Goal: Use online tool/utility: Utilize a website feature to perform a specific function

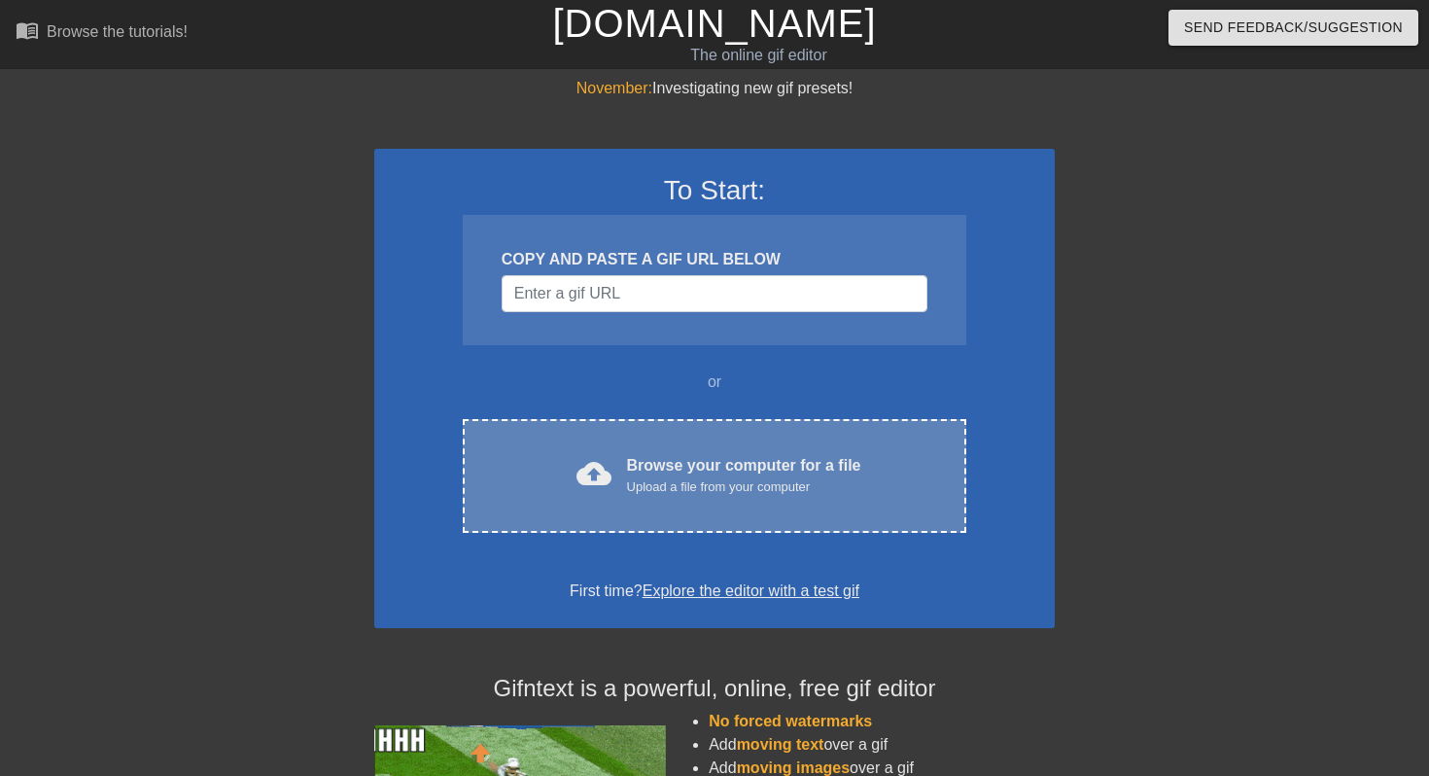
click at [612, 483] on div "cloud_upload Browse your computer for a file Upload a file from your computer" at bounding box center [715, 476] width 422 height 44
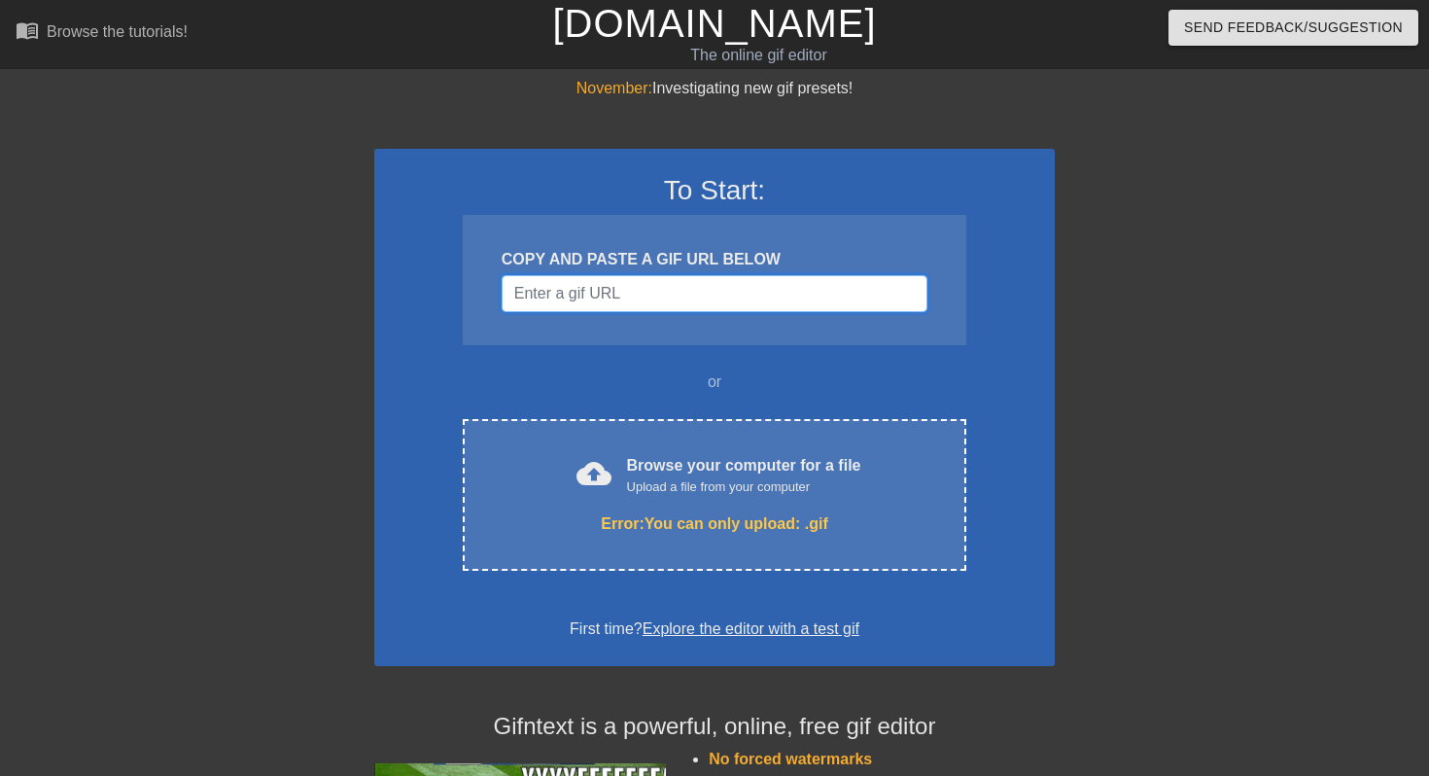
click at [670, 303] on input "Username" at bounding box center [715, 293] width 426 height 37
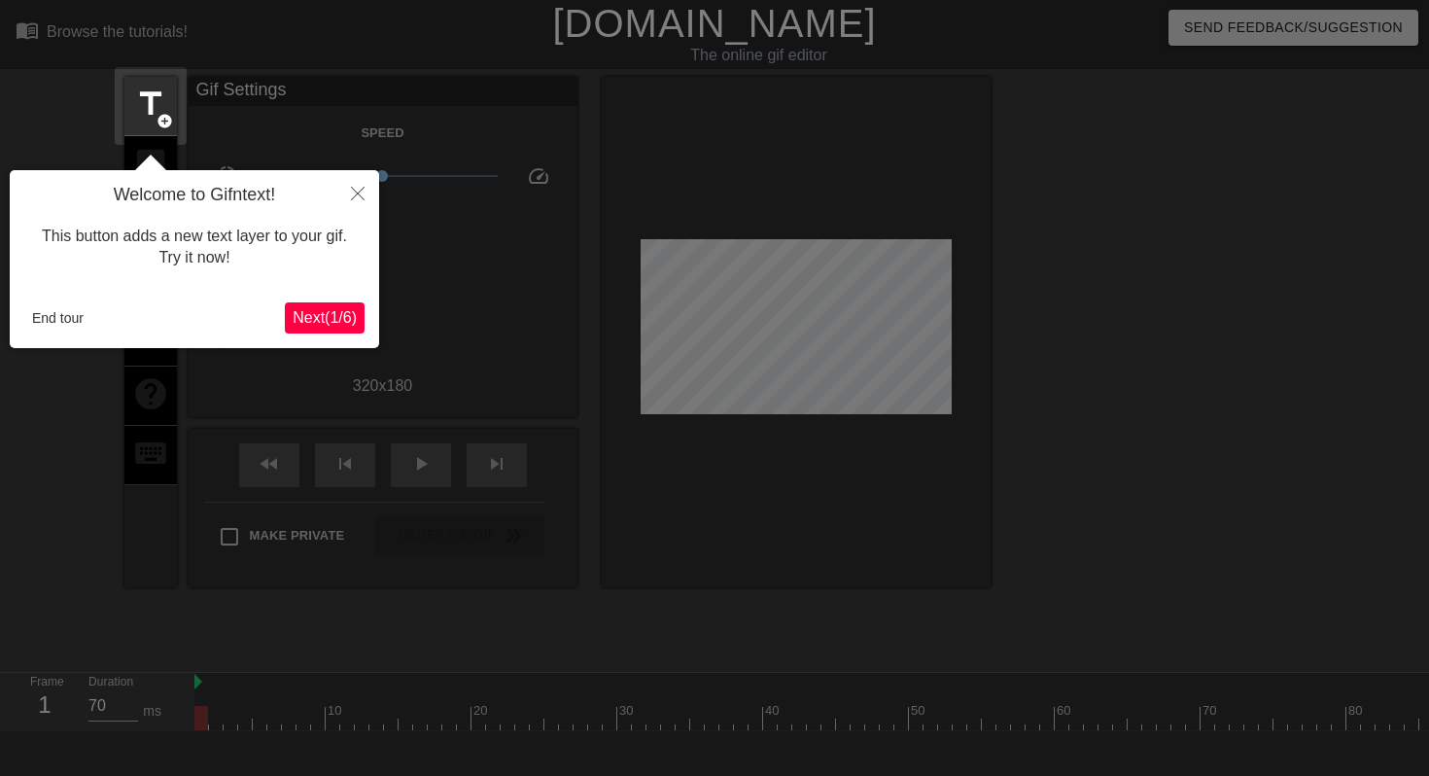
scroll to position [48, 0]
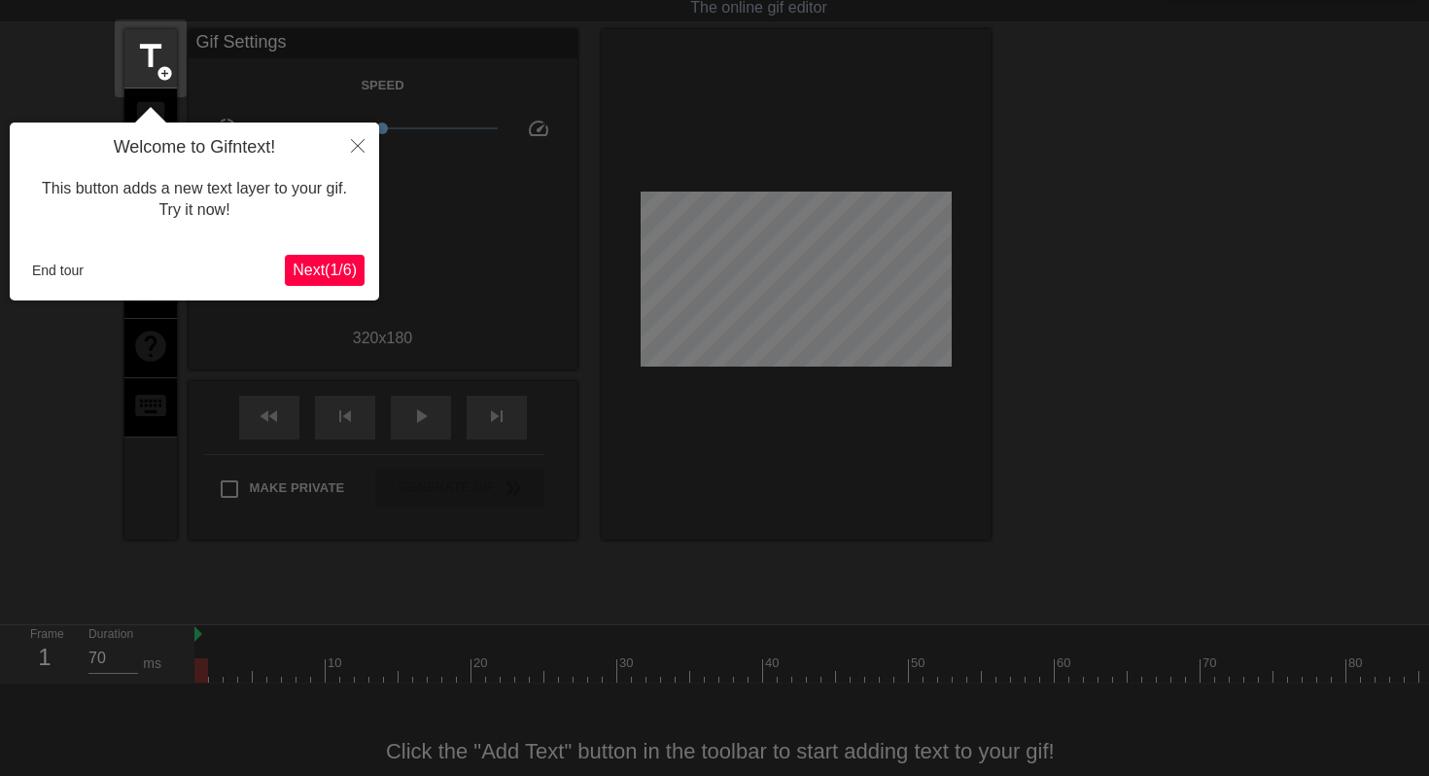
click at [336, 262] on span "Next ( 1 / 6 )" at bounding box center [325, 270] width 64 height 17
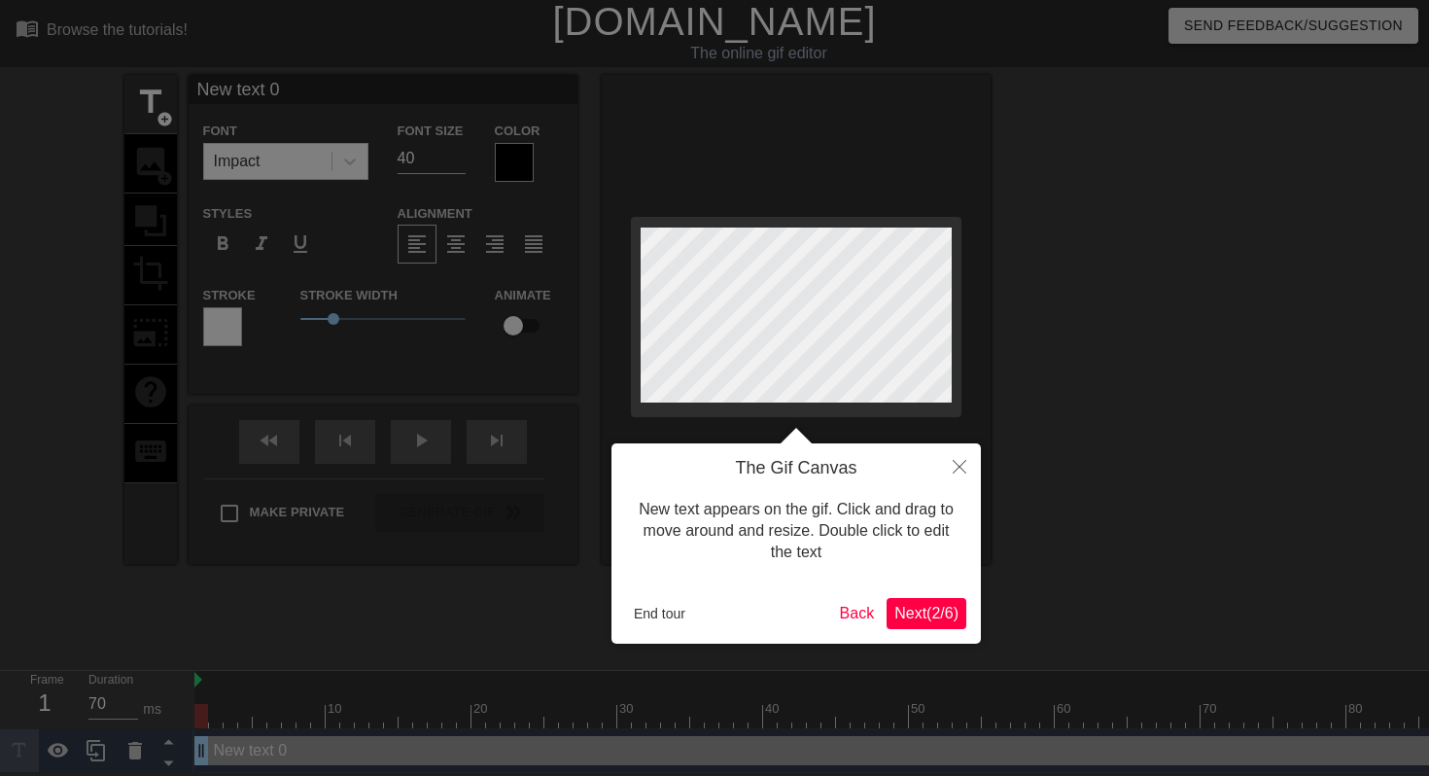
scroll to position [0, 0]
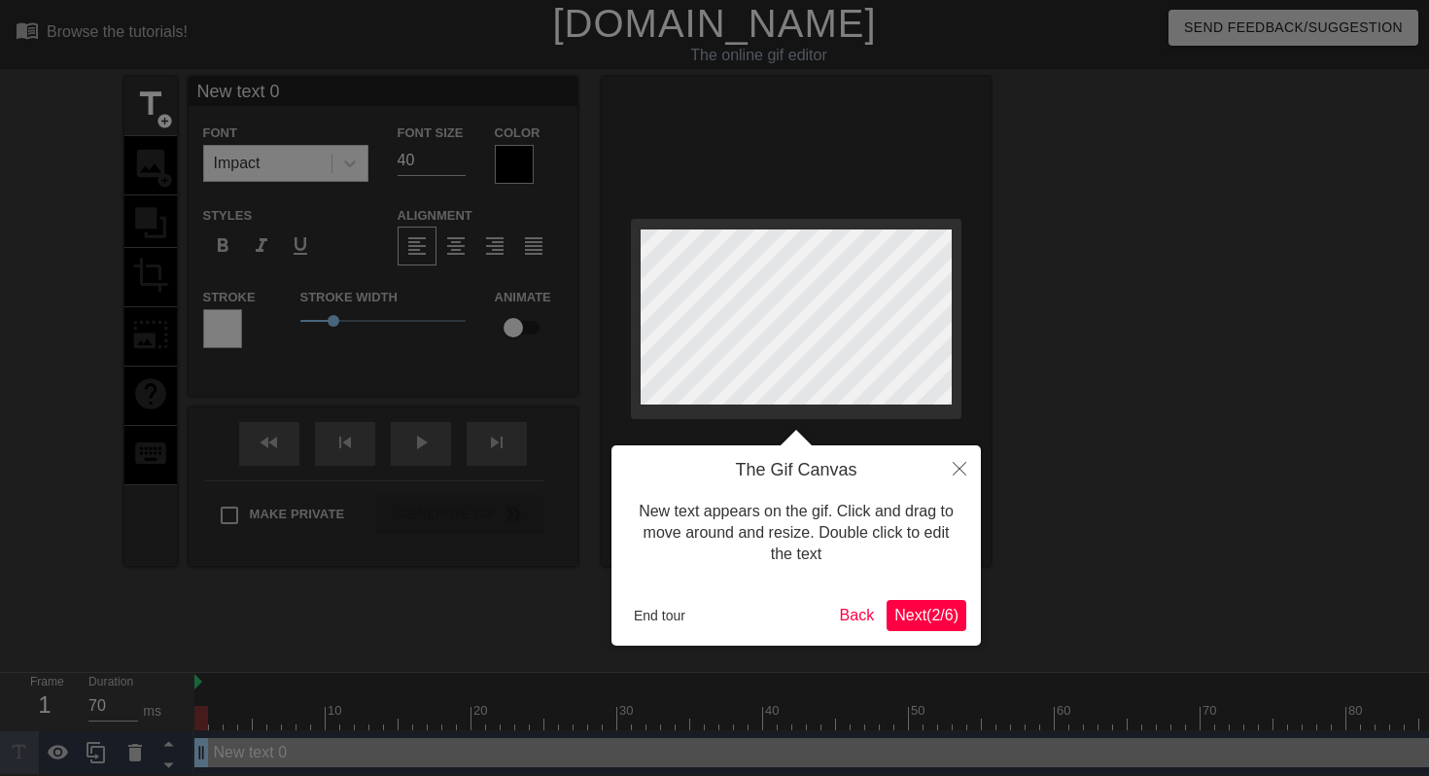
click at [941, 615] on span "Next ( 2 / 6 )" at bounding box center [927, 615] width 64 height 17
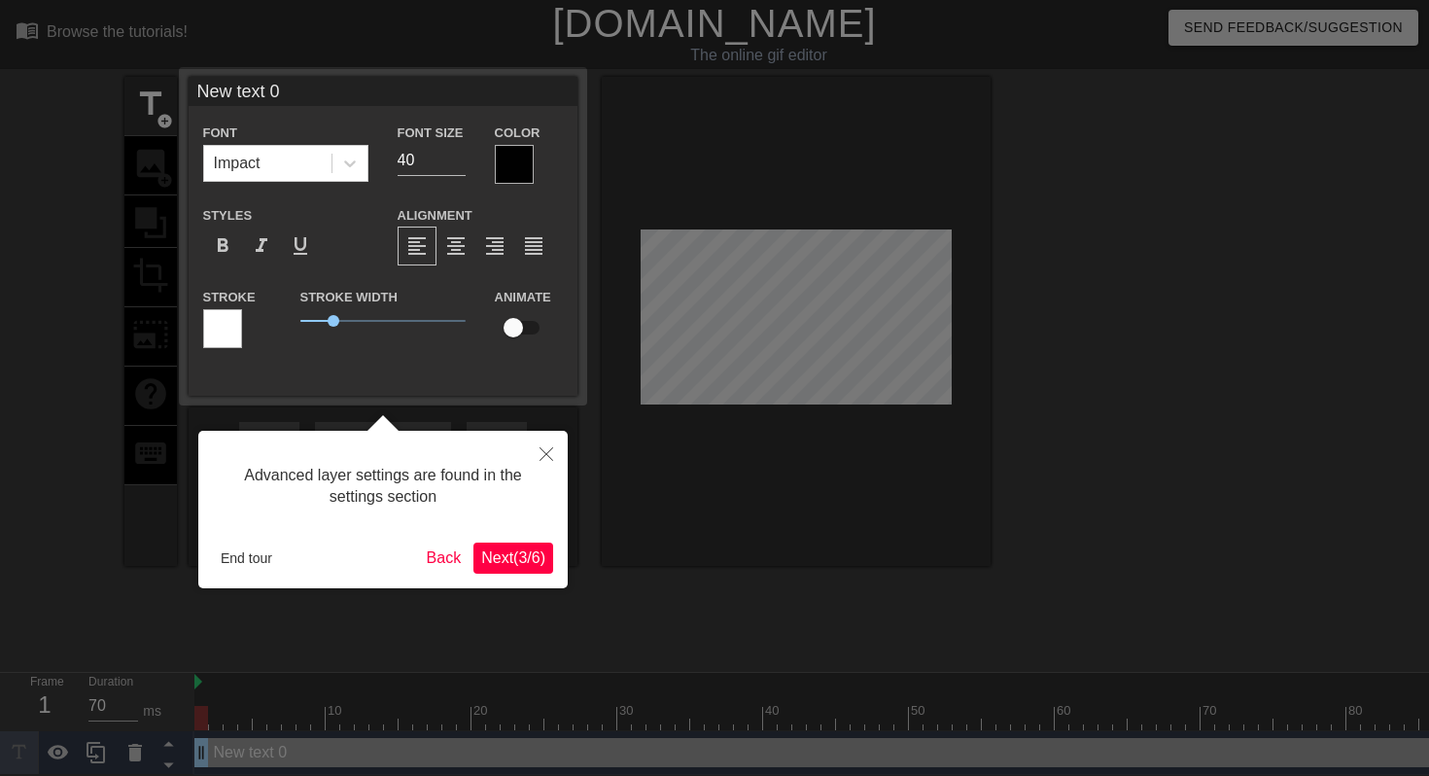
scroll to position [2, 0]
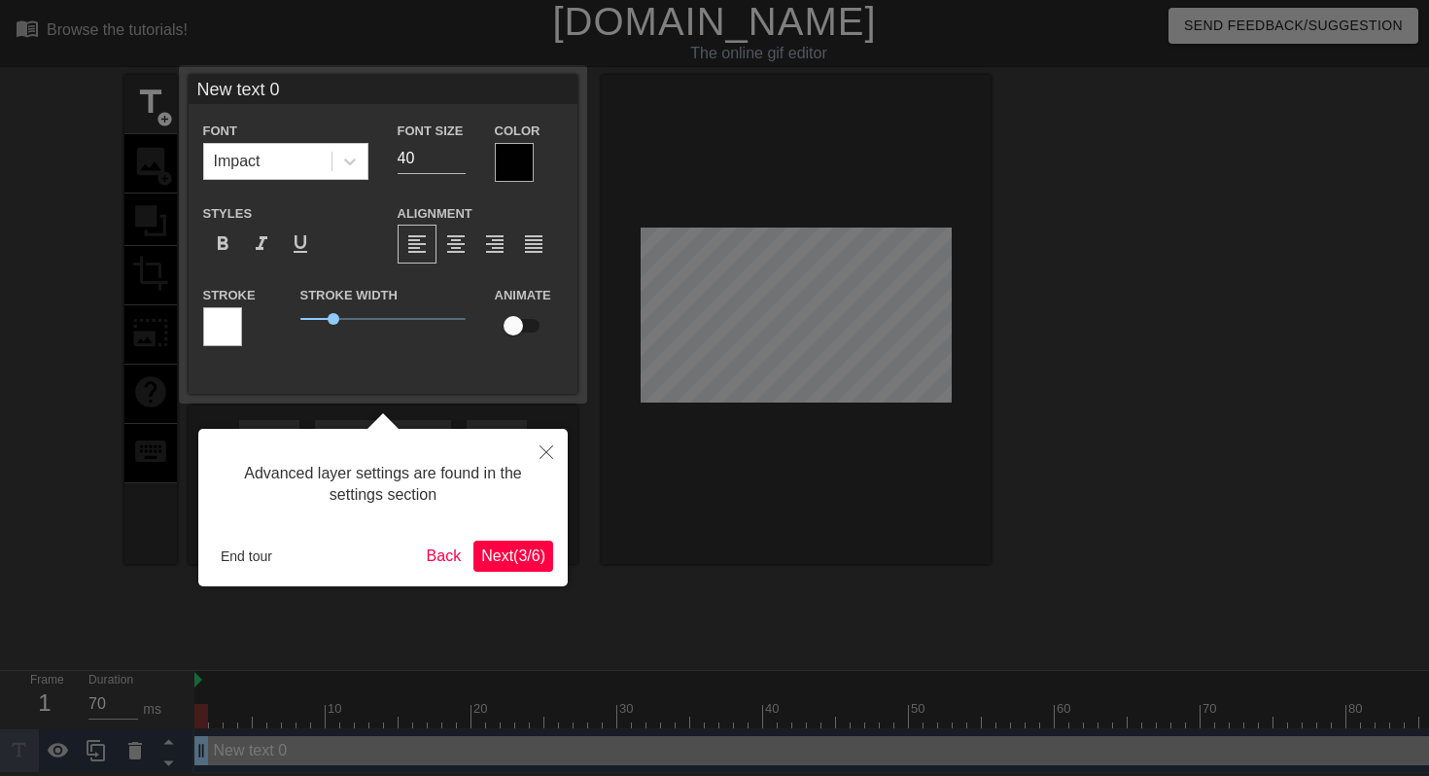
click at [514, 553] on span "Next ( 3 / 6 )" at bounding box center [513, 555] width 64 height 17
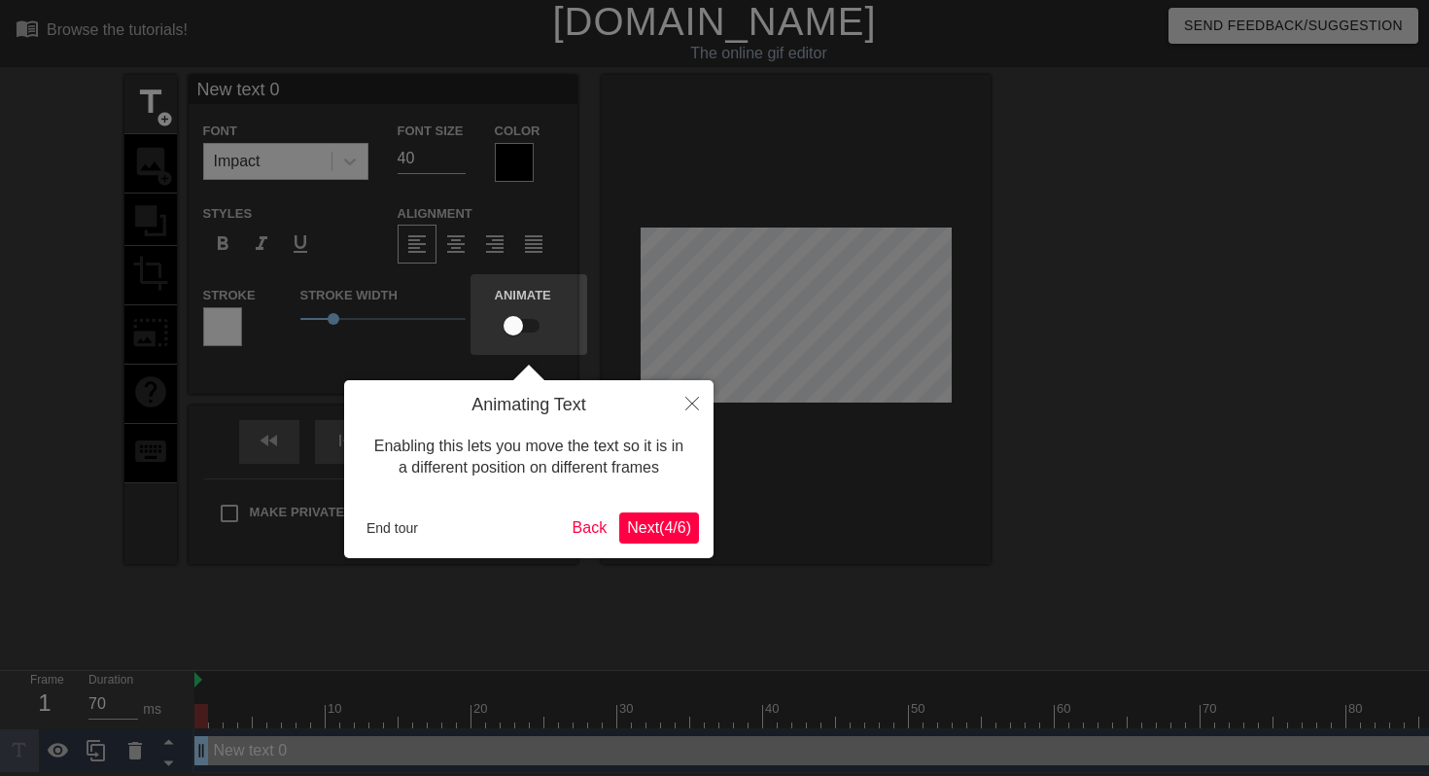
scroll to position [0, 0]
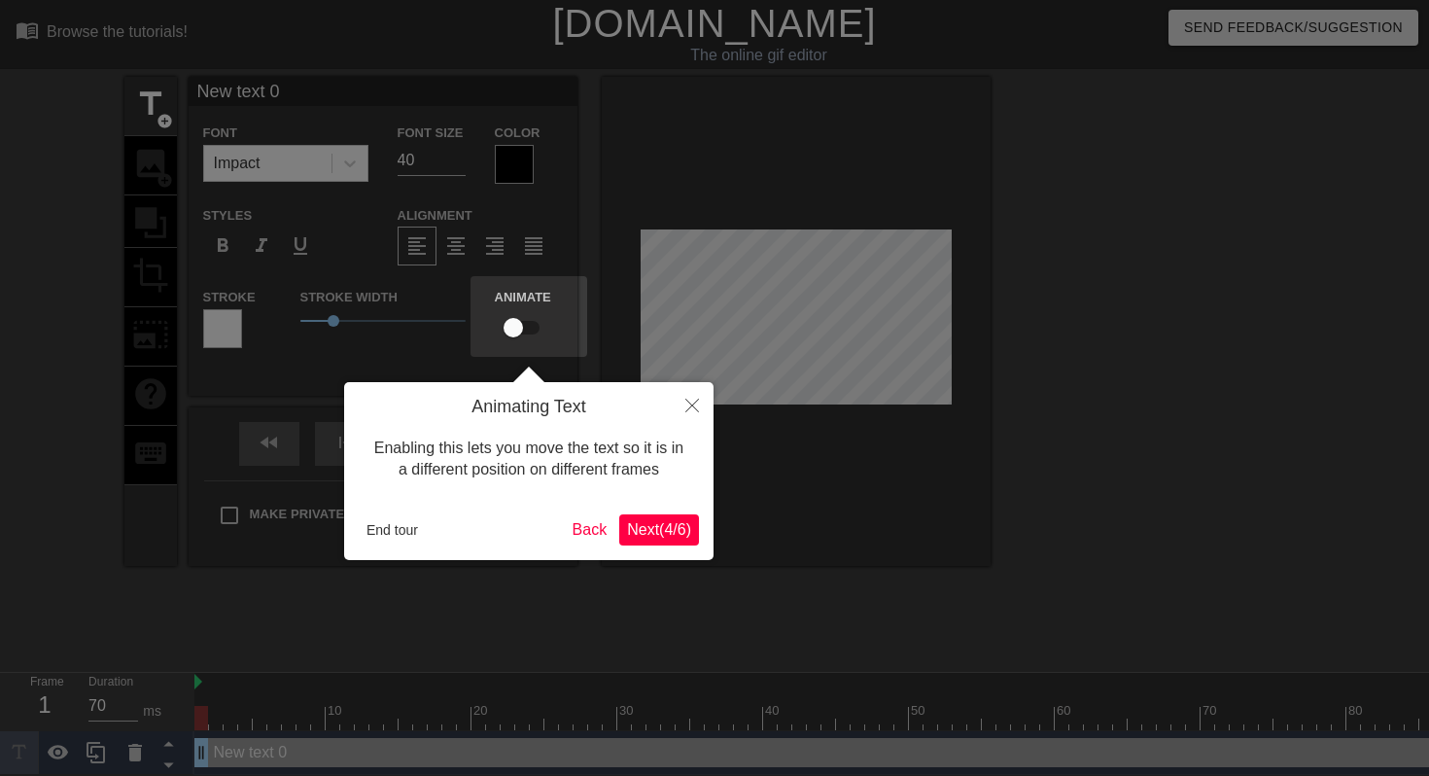
click at [608, 530] on div "End tour Back Next ( 4 / 6 )" at bounding box center [529, 529] width 340 height 31
click at [697, 414] on button "Close" at bounding box center [692, 404] width 43 height 45
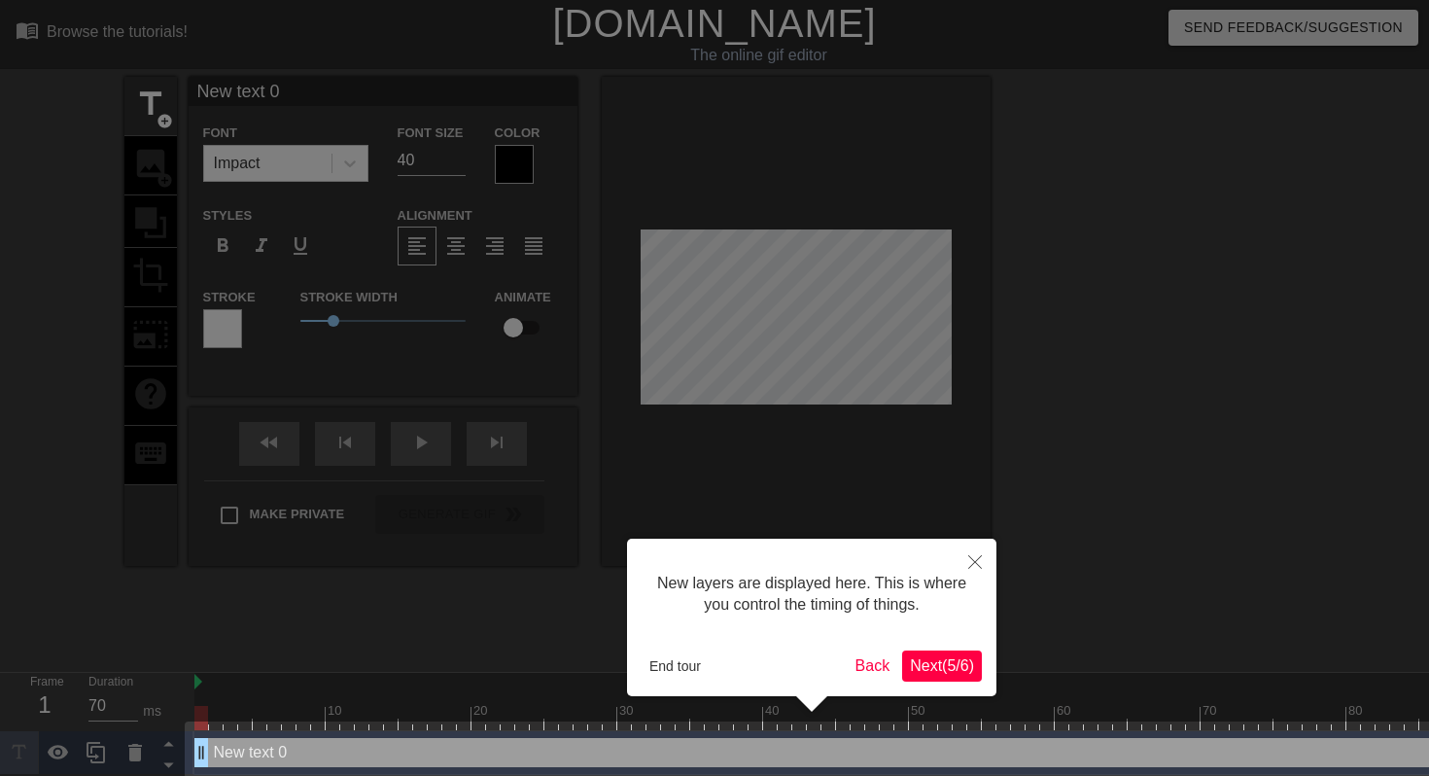
scroll to position [17, 0]
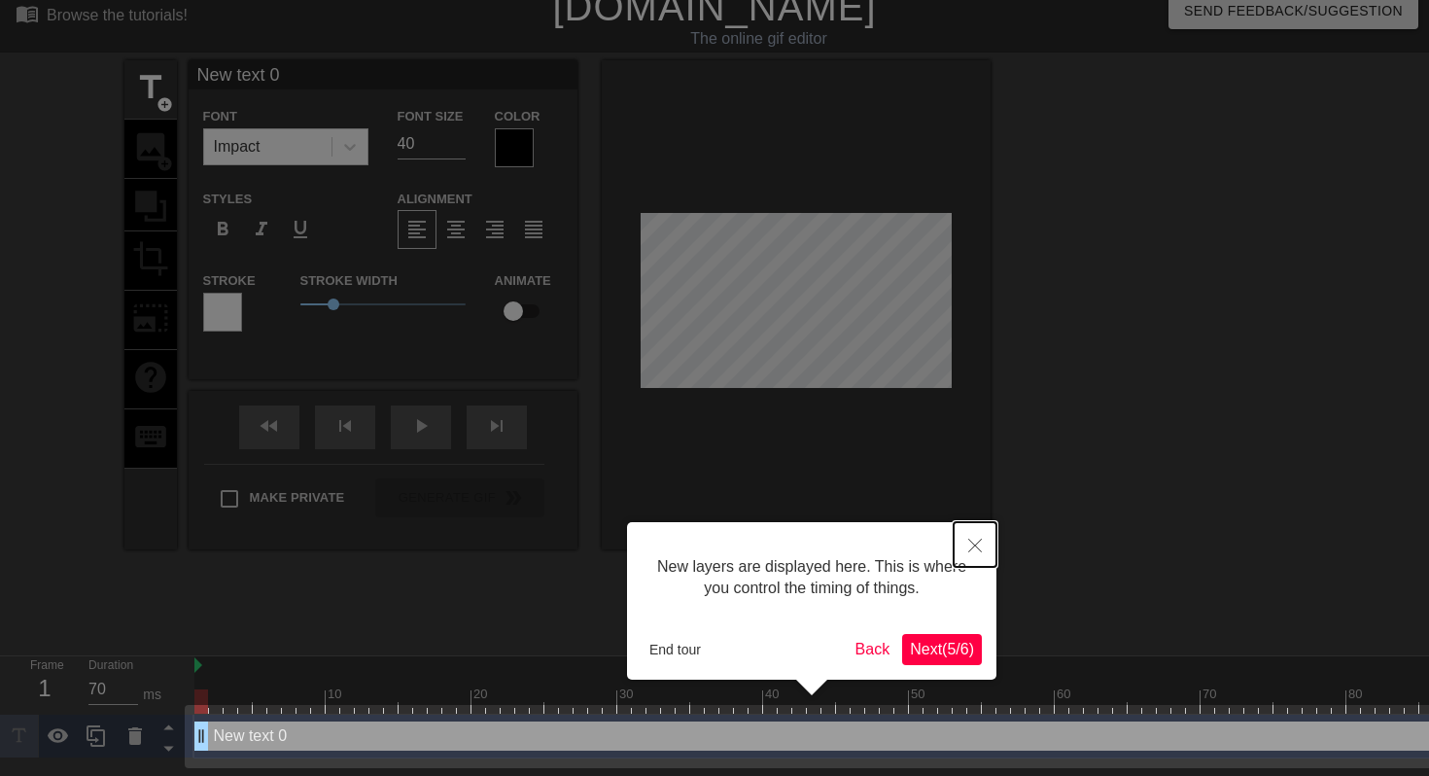
click at [973, 544] on icon "Close" at bounding box center [976, 546] width 14 height 14
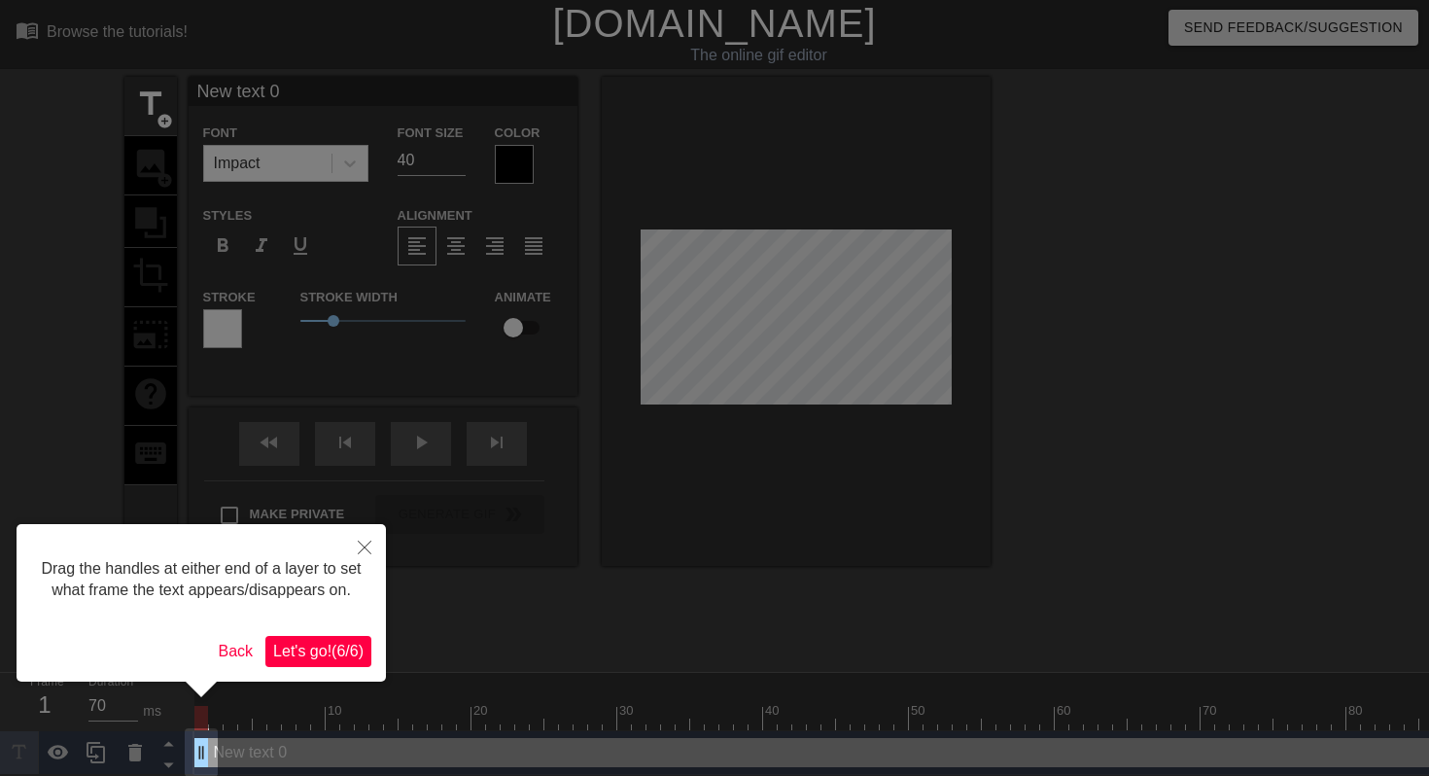
click at [322, 659] on span "Let's go! ( 6 / 6 )" at bounding box center [318, 651] width 90 height 17
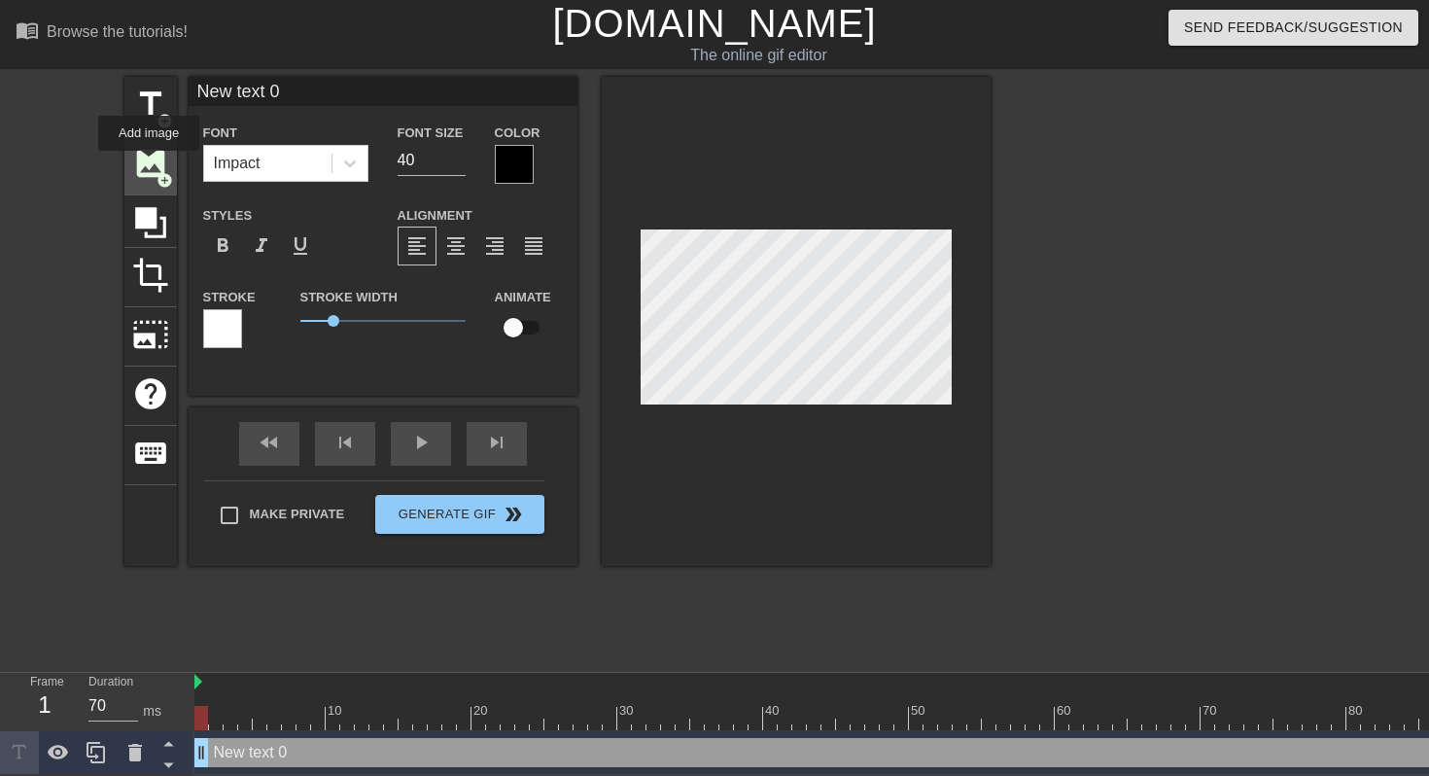
click at [150, 164] on span "image" at bounding box center [150, 163] width 37 height 37
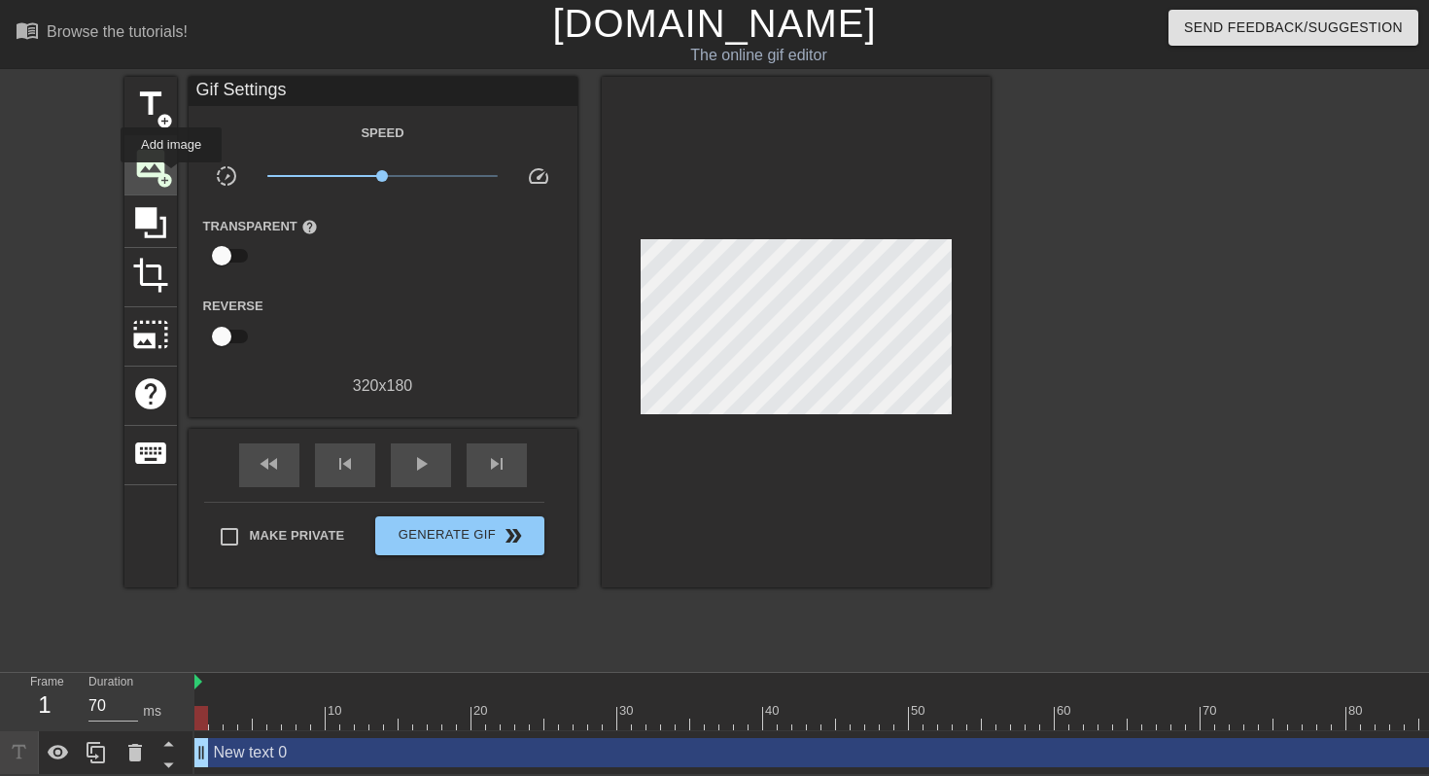
click at [172, 176] on div "image add_circle" at bounding box center [150, 165] width 53 height 59
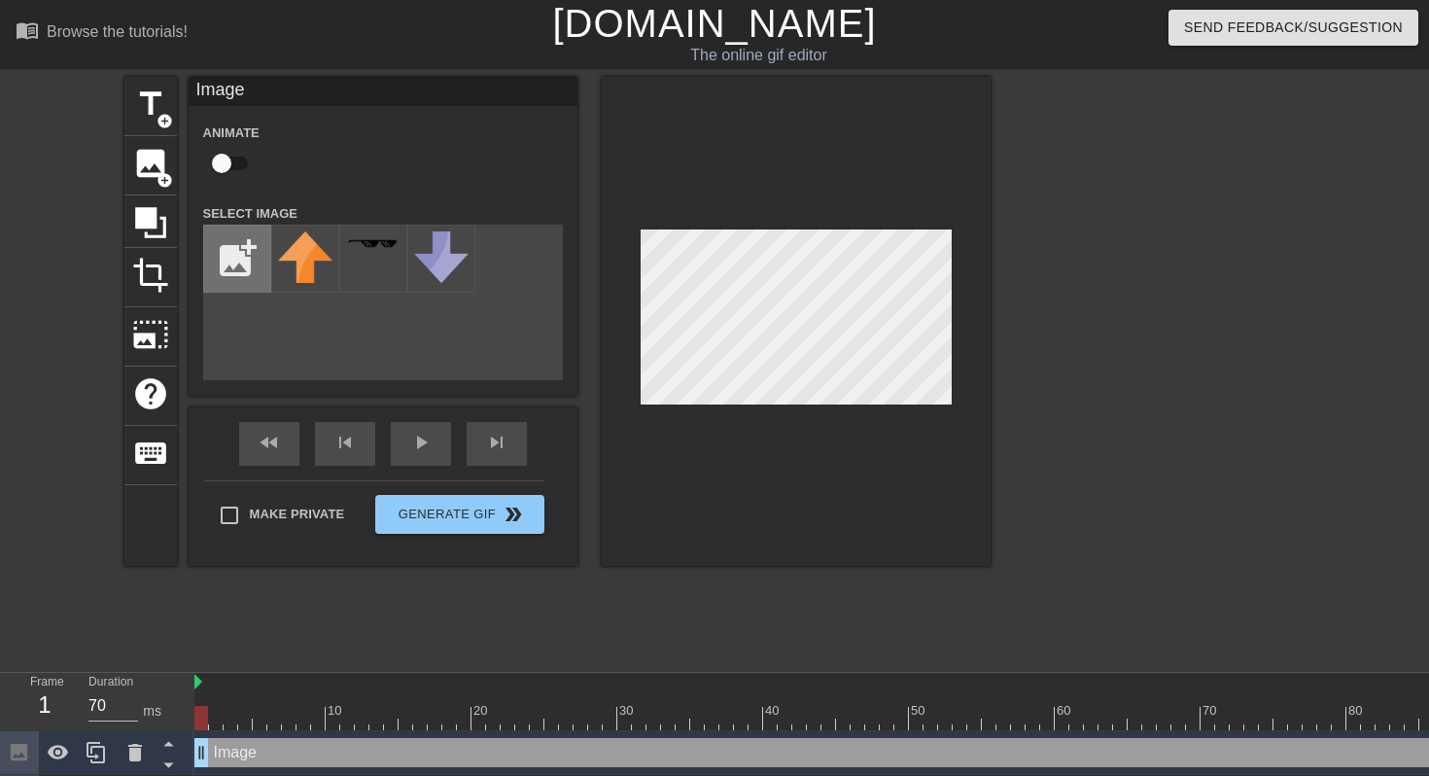
click at [229, 272] on input "file" at bounding box center [237, 259] width 66 height 66
click at [235, 264] on input "file" at bounding box center [237, 259] width 66 height 66
type input "C:\fakepath\try-to-land-on-favorite-color-no-repeats-extra-shades.png"
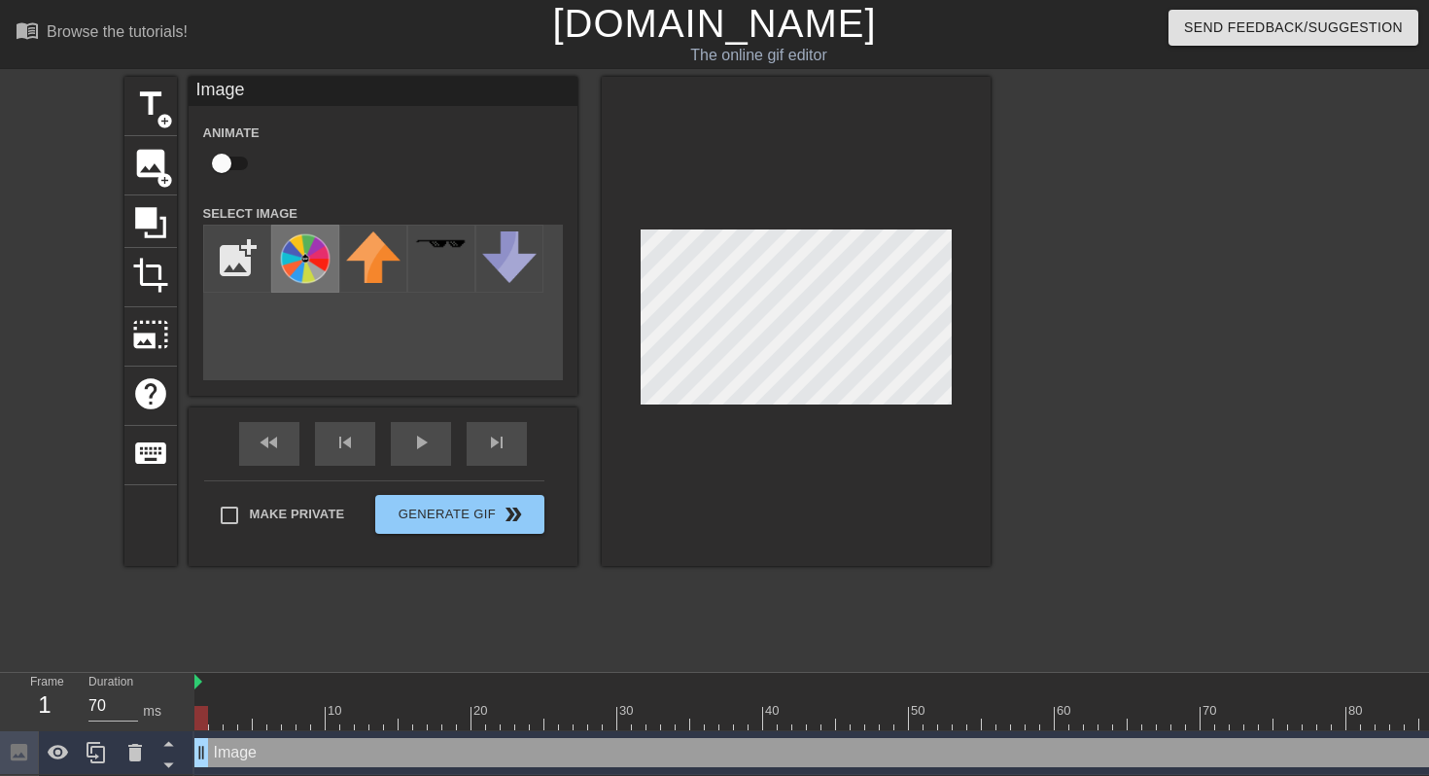
click at [305, 263] on img at bounding box center [305, 258] width 54 height 54
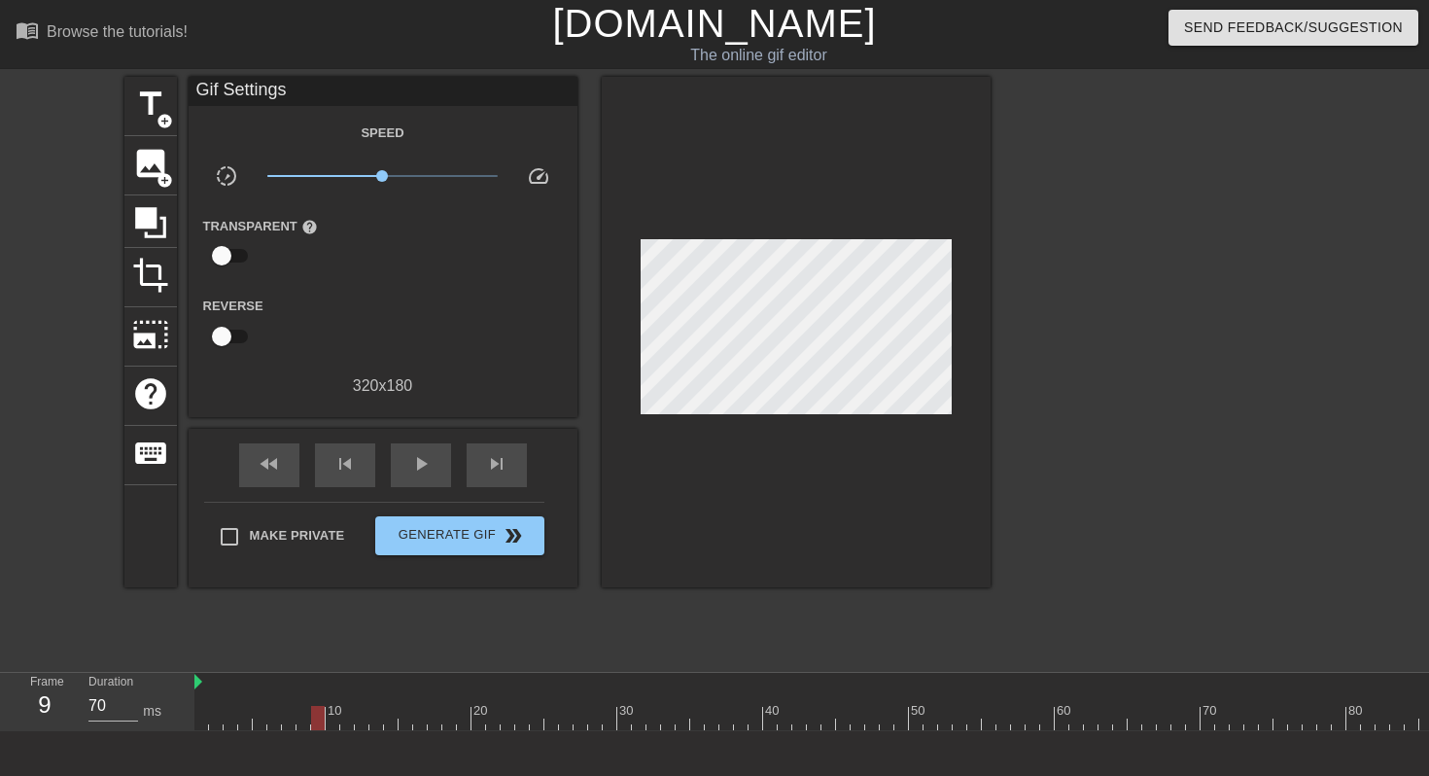
drag, startPoint x: 200, startPoint y: 705, endPoint x: 311, endPoint y: 705, distance: 110.9
click at [311, 705] on div "10 20 30 40 50 60 70 80 90" at bounding box center [872, 701] width 1357 height 57
drag, startPoint x: 322, startPoint y: 714, endPoint x: 559, endPoint y: 703, distance: 237.5
click at [559, 703] on div "10 20 30 40 50 60 70 80 90" at bounding box center [872, 701] width 1357 height 57
click at [160, 178] on span "add_circle" at bounding box center [165, 180] width 17 height 17
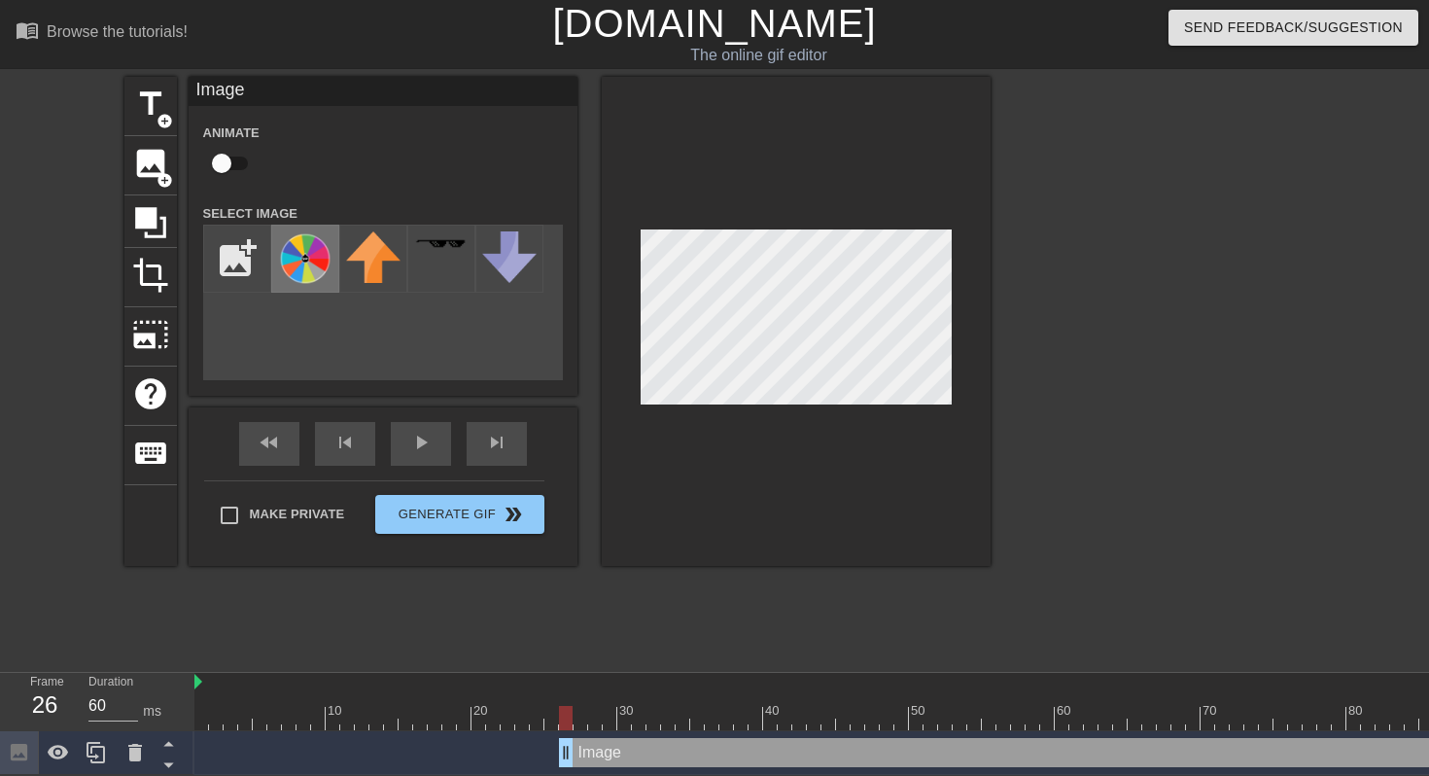
click at [289, 239] on img at bounding box center [305, 258] width 54 height 54
click at [1018, 304] on div at bounding box center [1160, 368] width 292 height 583
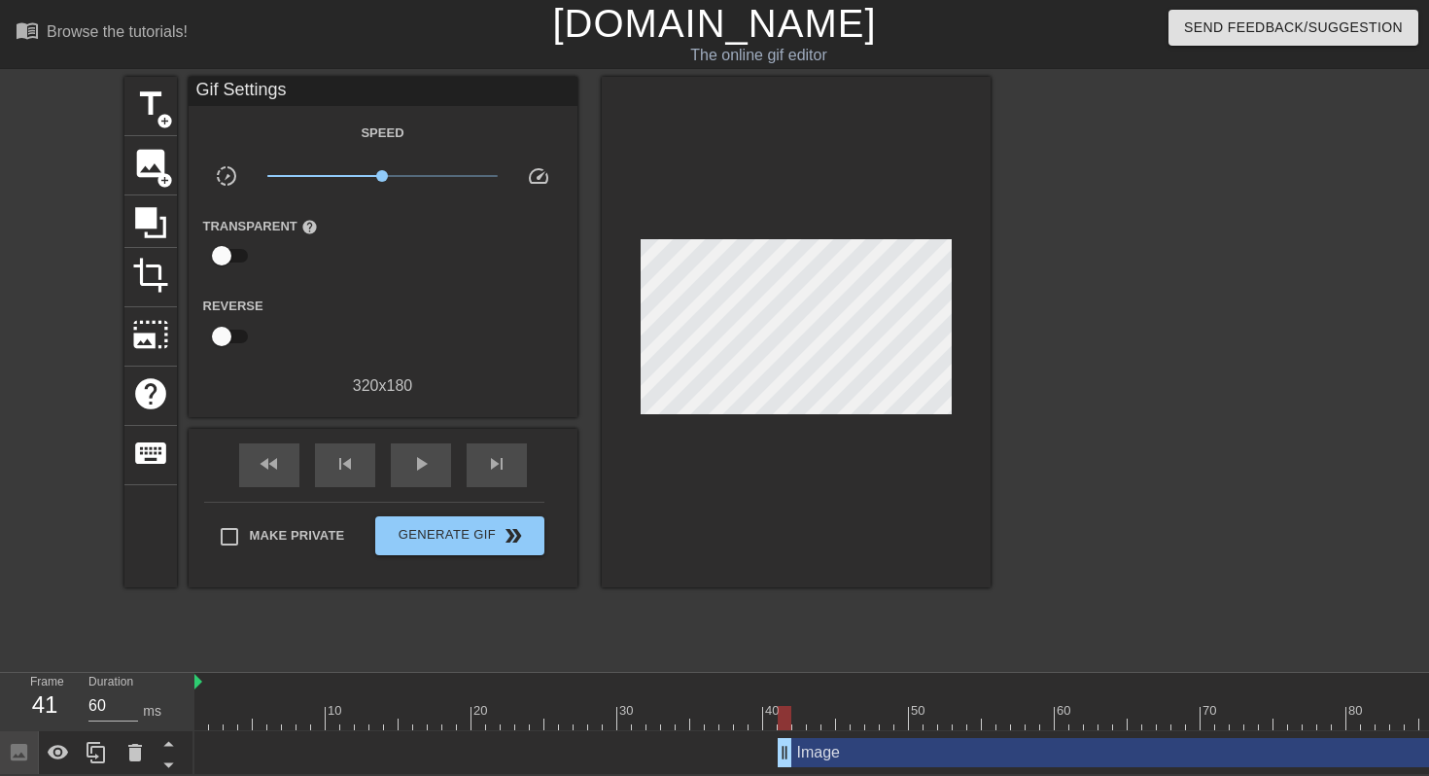
drag, startPoint x: 565, startPoint y: 751, endPoint x: 787, endPoint y: 738, distance: 222.1
drag, startPoint x: 786, startPoint y: 744, endPoint x: 1016, endPoint y: 723, distance: 231.5
click at [1016, 723] on div "10 20 30 40 50 60 70 80 90 Image drag_handle drag_handle" at bounding box center [811, 724] width 1235 height 102
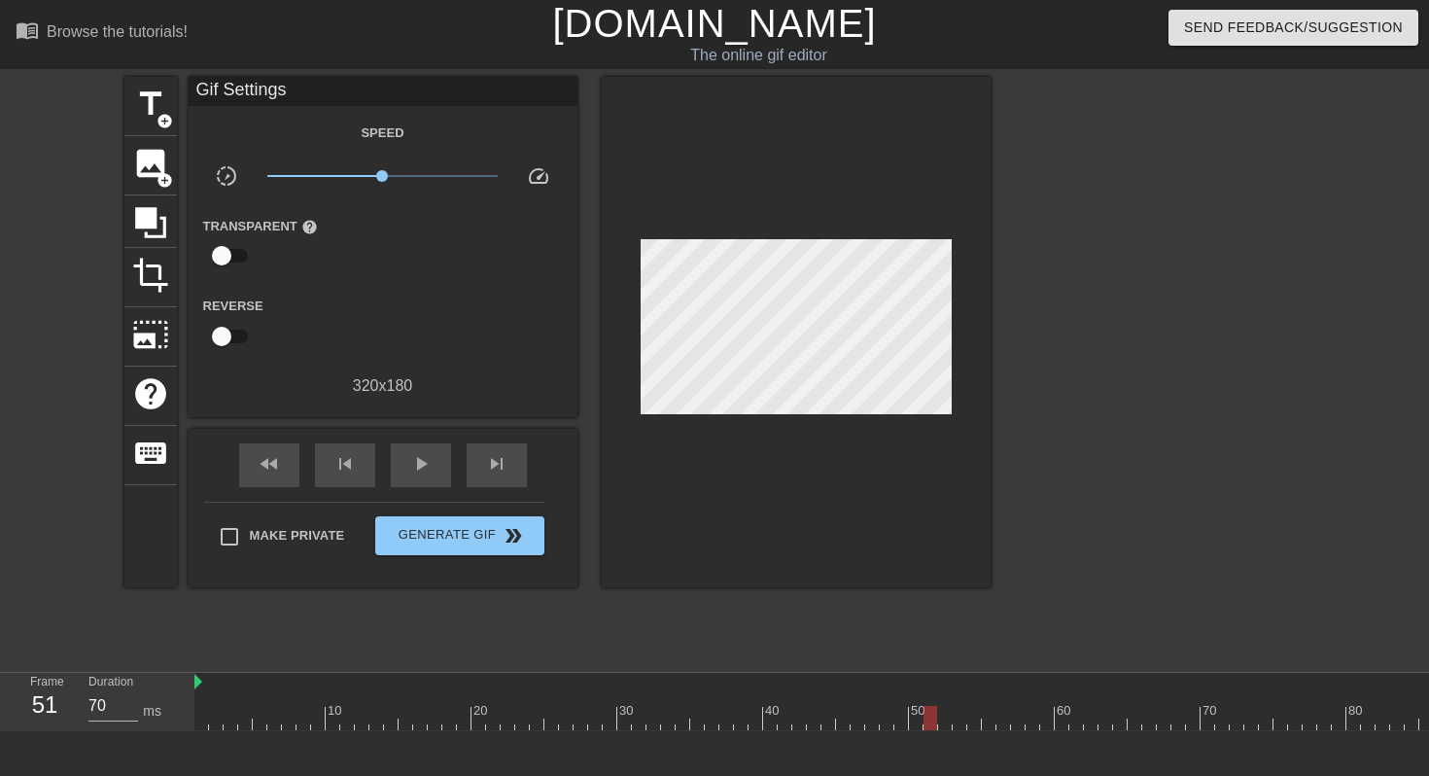
drag, startPoint x: 1023, startPoint y: 719, endPoint x: 936, endPoint y: 715, distance: 86.6
click at [936, 715] on div at bounding box center [931, 718] width 14 height 24
drag, startPoint x: 935, startPoint y: 711, endPoint x: 223, endPoint y: 730, distance: 713.0
click at [223, 730] on div "10 20 30 40 50 60 70 80 90" at bounding box center [872, 702] width 1357 height 58
type input "70"
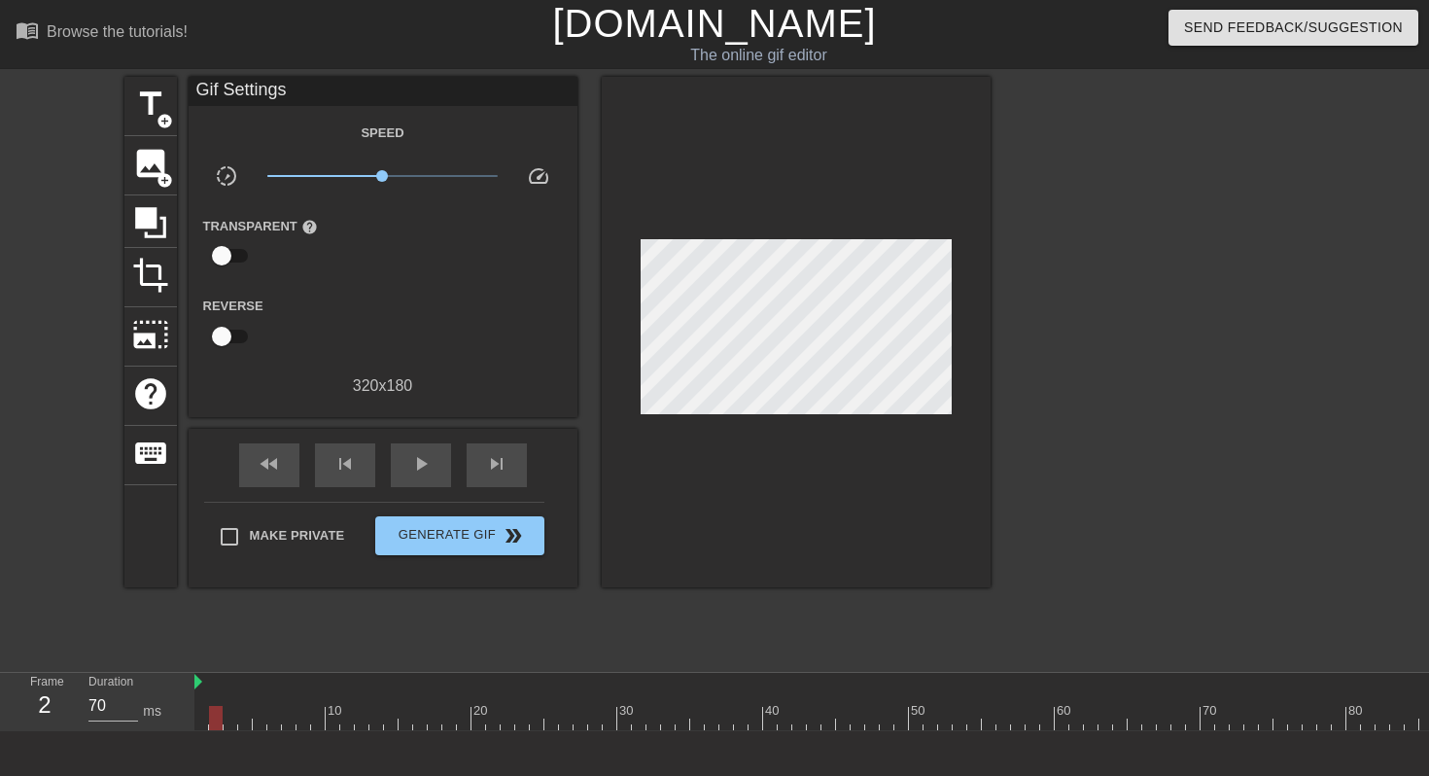
drag, startPoint x: 218, startPoint y: 722, endPoint x: 248, endPoint y: 720, distance: 30.2
click at [223, 720] on div at bounding box center [216, 718] width 14 height 24
click at [154, 236] on icon at bounding box center [150, 222] width 37 height 37
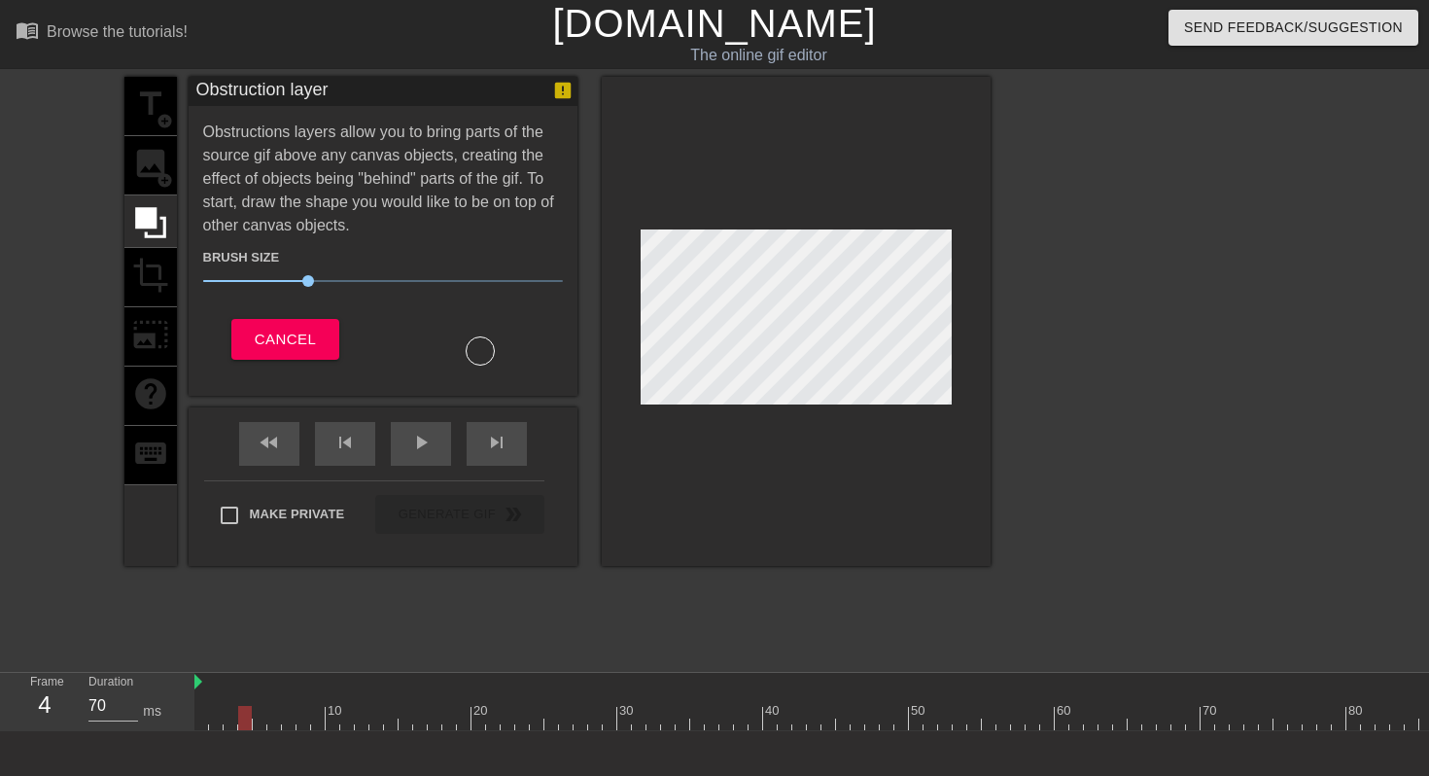
click at [154, 170] on div "title add_circle image add_circle crop photo_size_select_large help keyboard" at bounding box center [150, 321] width 53 height 489
click at [313, 336] on span "Cancel" at bounding box center [285, 339] width 61 height 25
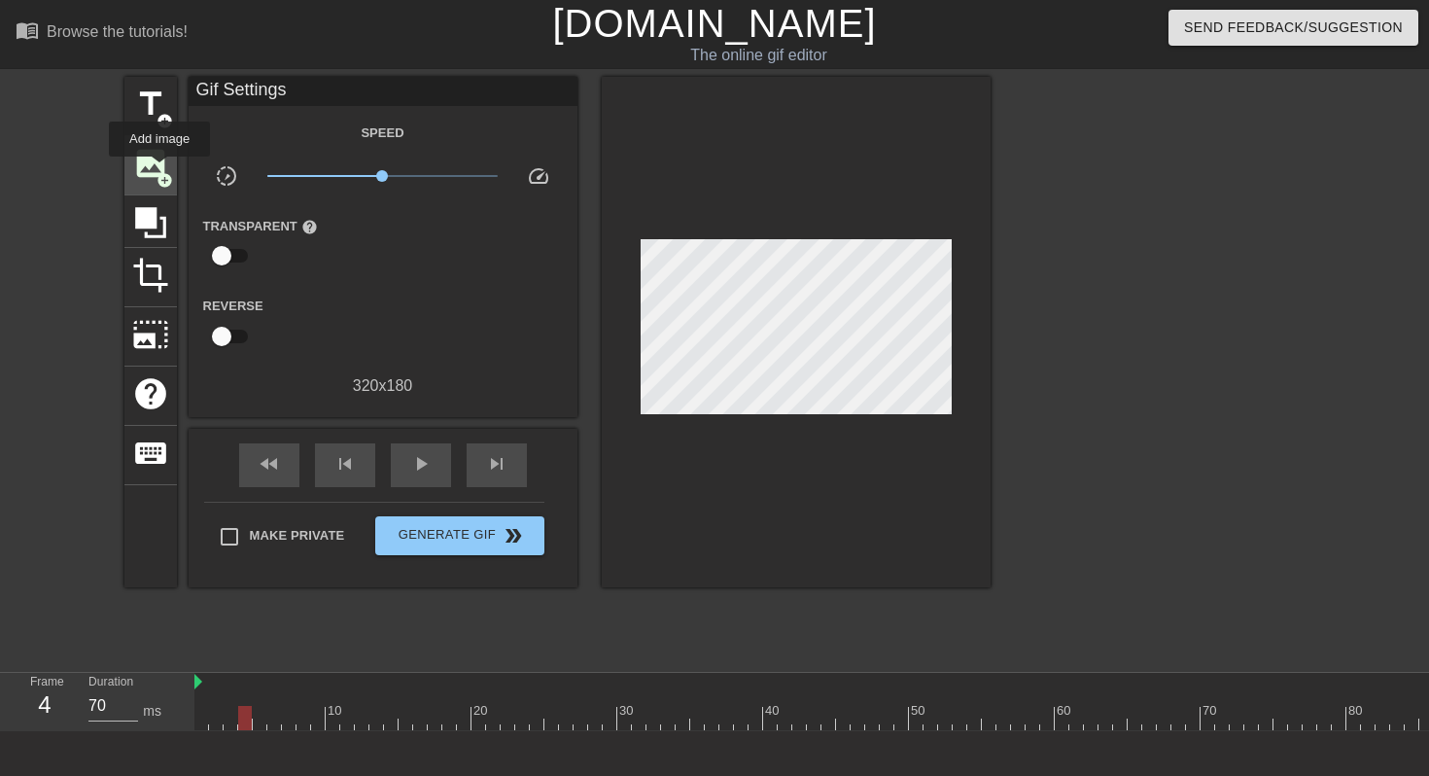
click at [160, 172] on span "add_circle" at bounding box center [165, 180] width 17 height 17
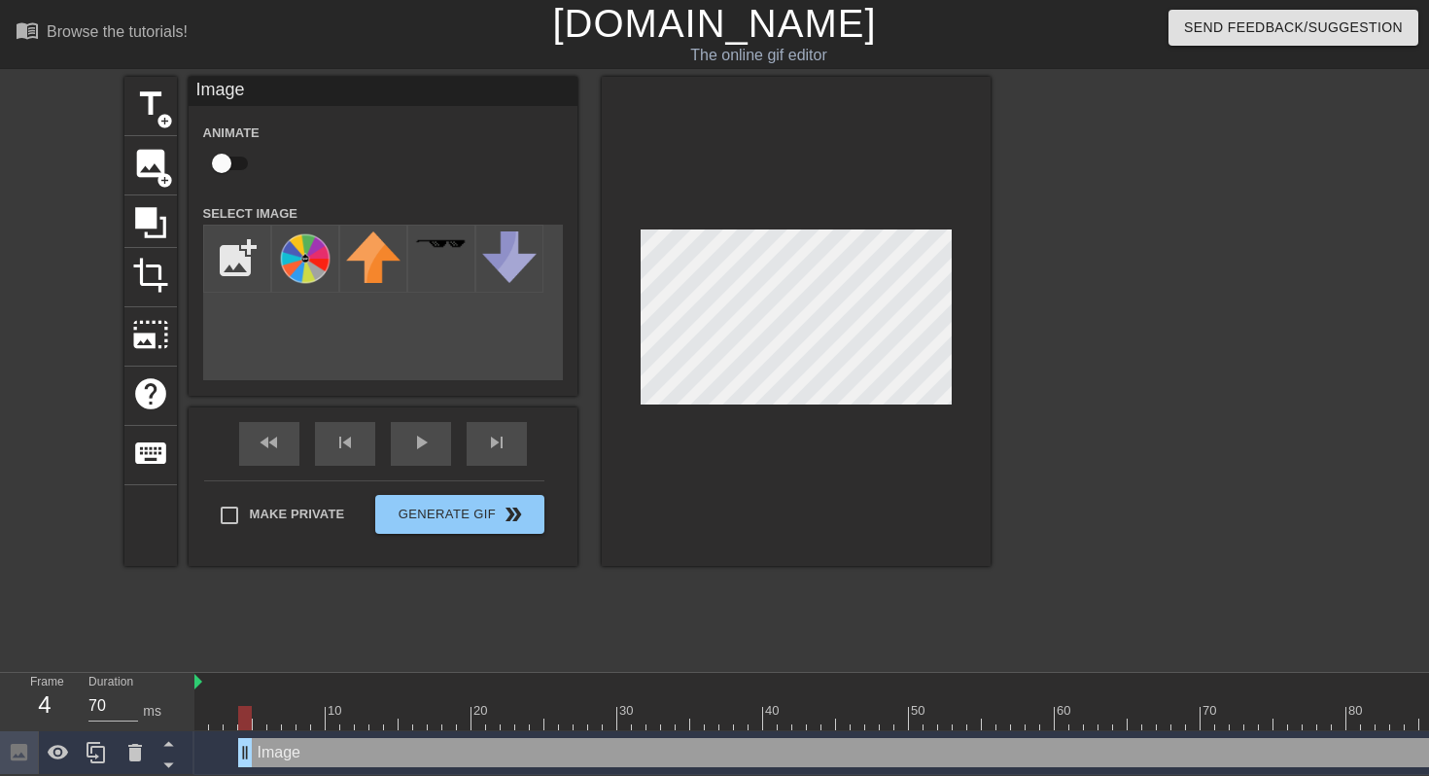
click at [228, 159] on input "checkbox" at bounding box center [221, 163] width 111 height 37
click at [228, 159] on input "checkbox" at bounding box center [240, 163] width 111 height 37
checkbox input "false"
click at [292, 166] on div "Animate" at bounding box center [383, 151] width 389 height 61
drag, startPoint x: 243, startPoint y: 751, endPoint x: 253, endPoint y: 750, distance: 9.8
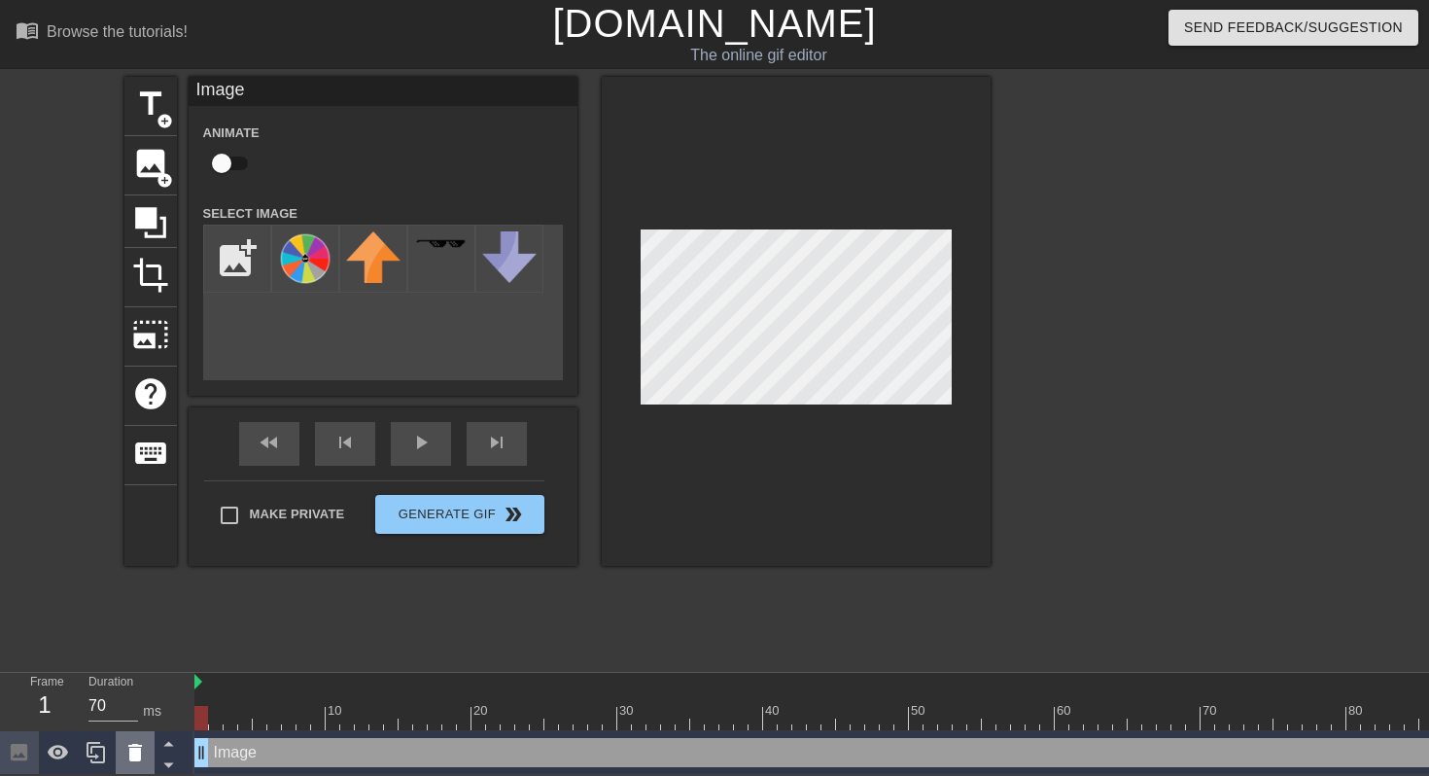
drag, startPoint x: 253, startPoint y: 750, endPoint x: 125, endPoint y: 759, distance: 127.8
click at [125, 759] on div "Frame 1 Duration 70 ms 10 20 30 40 50 60 70 80 90 Image drag_handle drag_handle" at bounding box center [714, 724] width 1429 height 102
drag, startPoint x: 370, startPoint y: 752, endPoint x: 285, endPoint y: 752, distance: 84.6
click at [285, 752] on div "Image drag_handle drag_handle" at bounding box center [872, 752] width 1357 height 29
drag, startPoint x: 205, startPoint y: 750, endPoint x: 244, endPoint y: 749, distance: 38.9
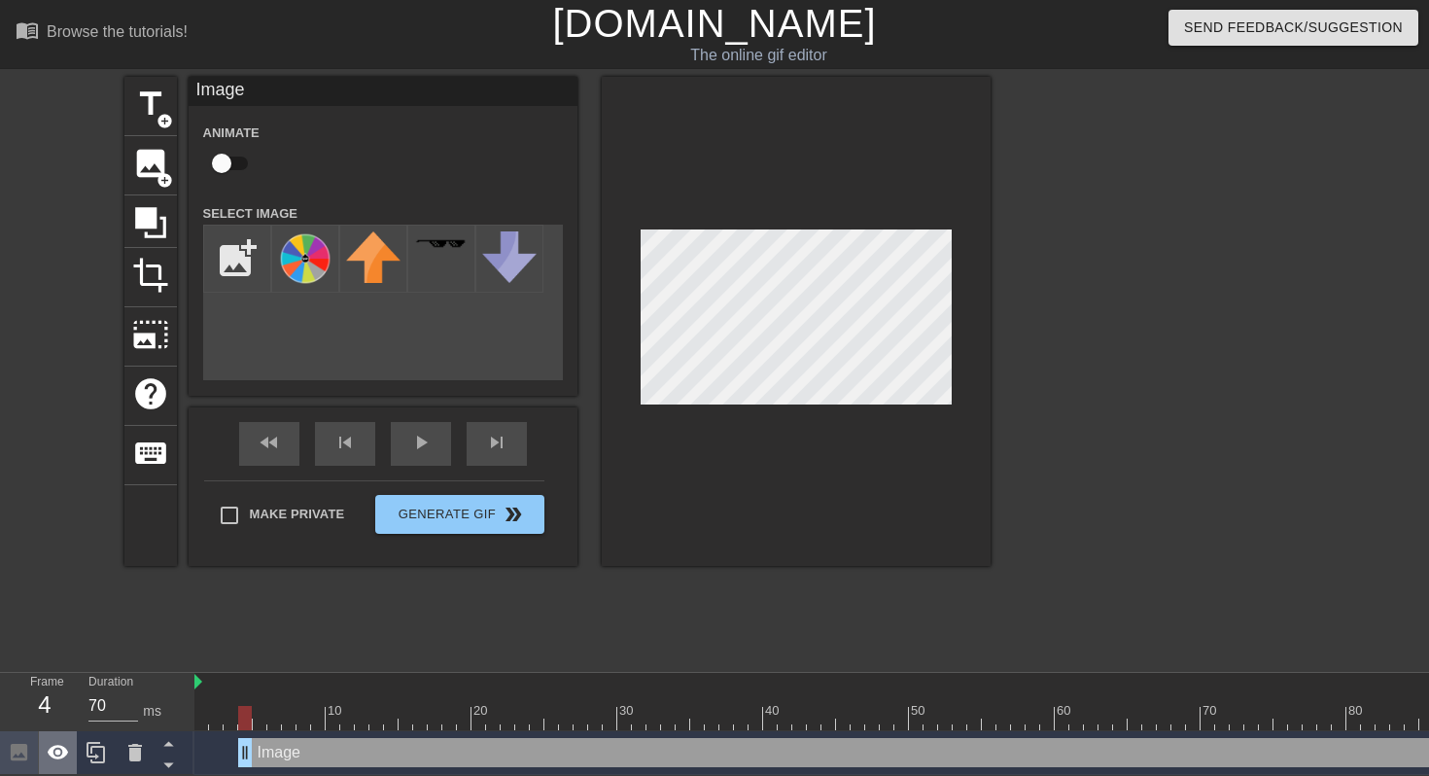
click at [57, 757] on icon at bounding box center [58, 752] width 23 height 23
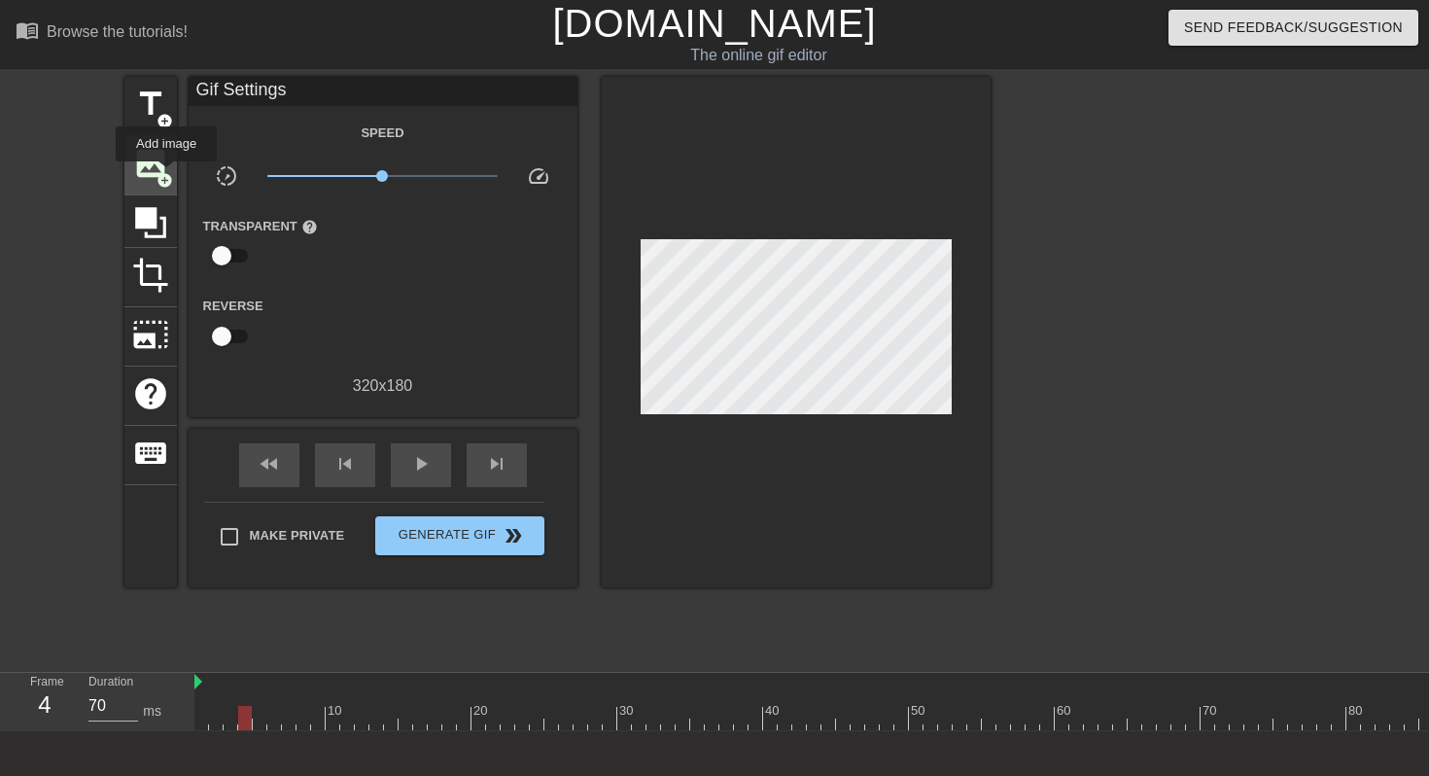
click at [167, 175] on span "add_circle" at bounding box center [165, 180] width 17 height 17
click at [194, 675] on div at bounding box center [195, 682] width 10 height 19
click at [200, 686] on img at bounding box center [198, 682] width 8 height 16
drag, startPoint x: 201, startPoint y: 718, endPoint x: 482, endPoint y: 720, distance: 281.0
click at [471, 720] on div at bounding box center [464, 718] width 14 height 24
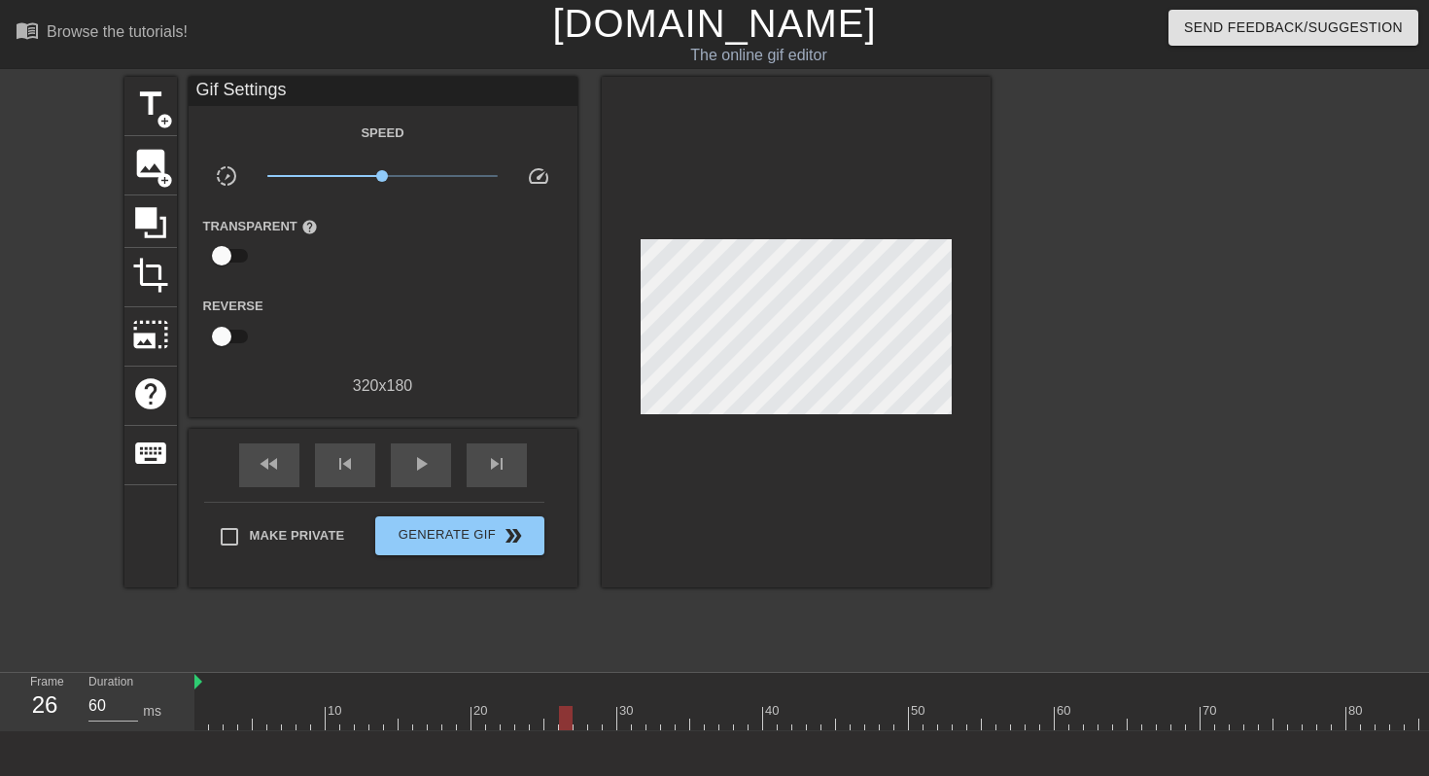
drag, startPoint x: 482, startPoint y: 720, endPoint x: 567, endPoint y: 724, distance: 84.7
click at [567, 724] on div at bounding box center [566, 718] width 14 height 24
click at [155, 169] on span "image" at bounding box center [150, 163] width 37 height 37
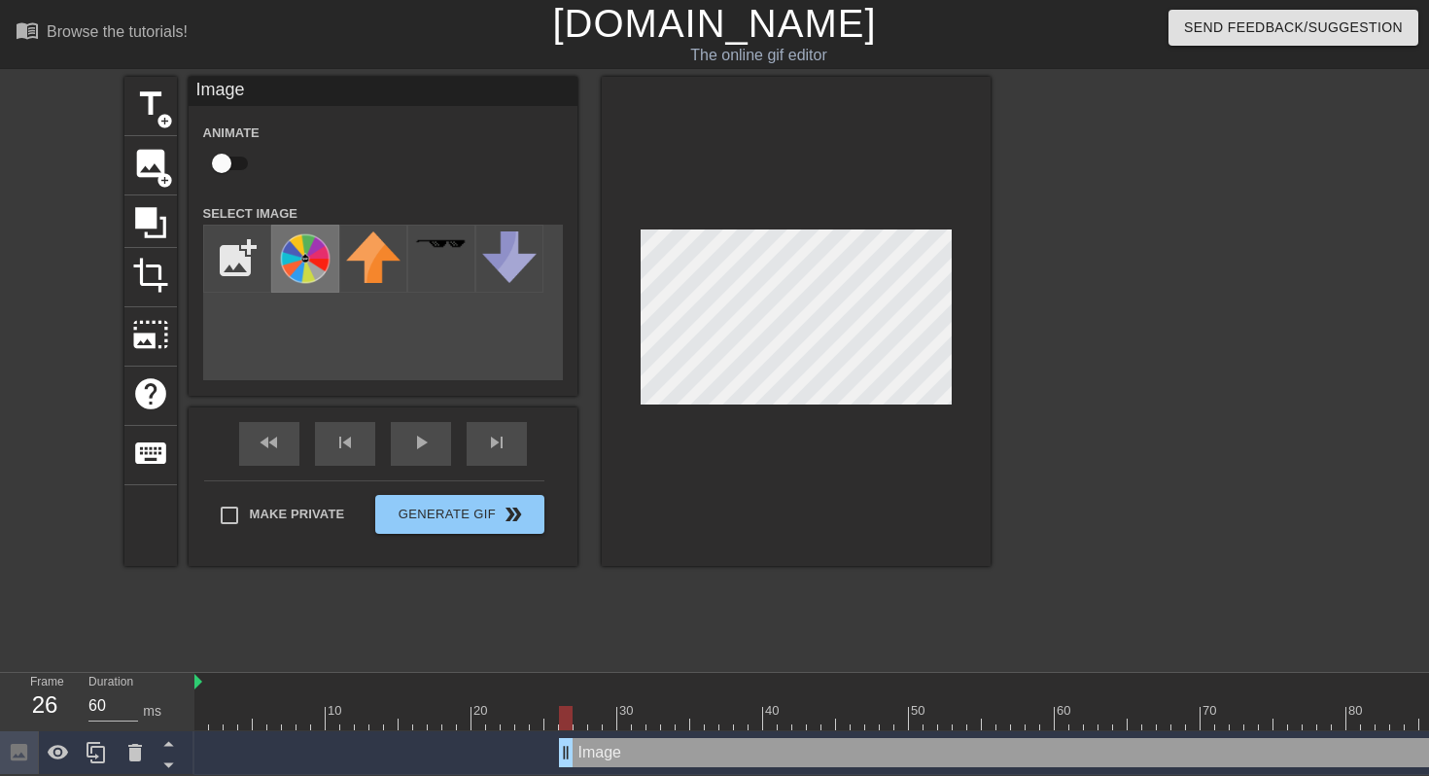
click at [295, 262] on img at bounding box center [305, 258] width 54 height 54
click at [1051, 307] on div at bounding box center [1160, 368] width 292 height 583
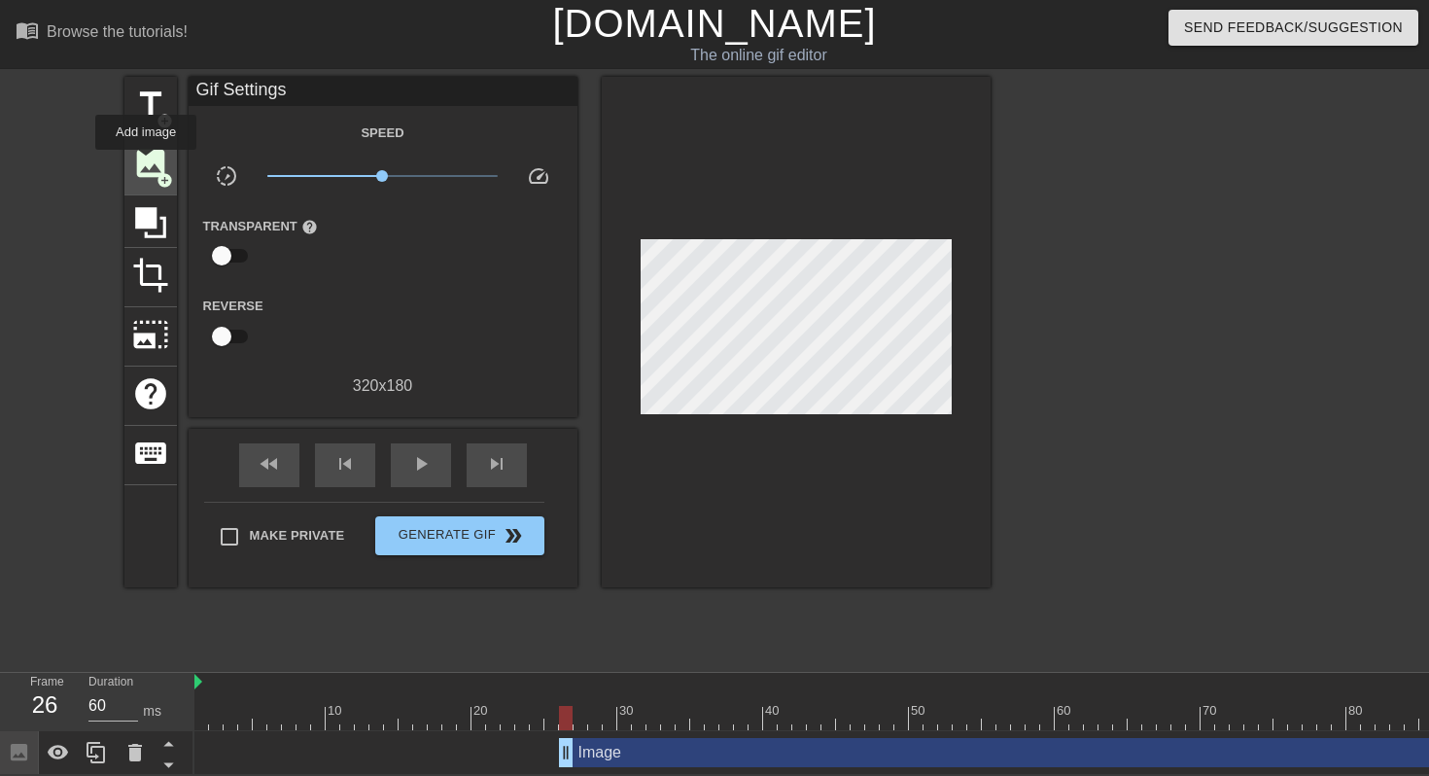
click at [148, 163] on span "image" at bounding box center [150, 163] width 37 height 37
click at [725, 749] on div "Image drag_handle drag_handle" at bounding box center [1055, 752] width 992 height 29
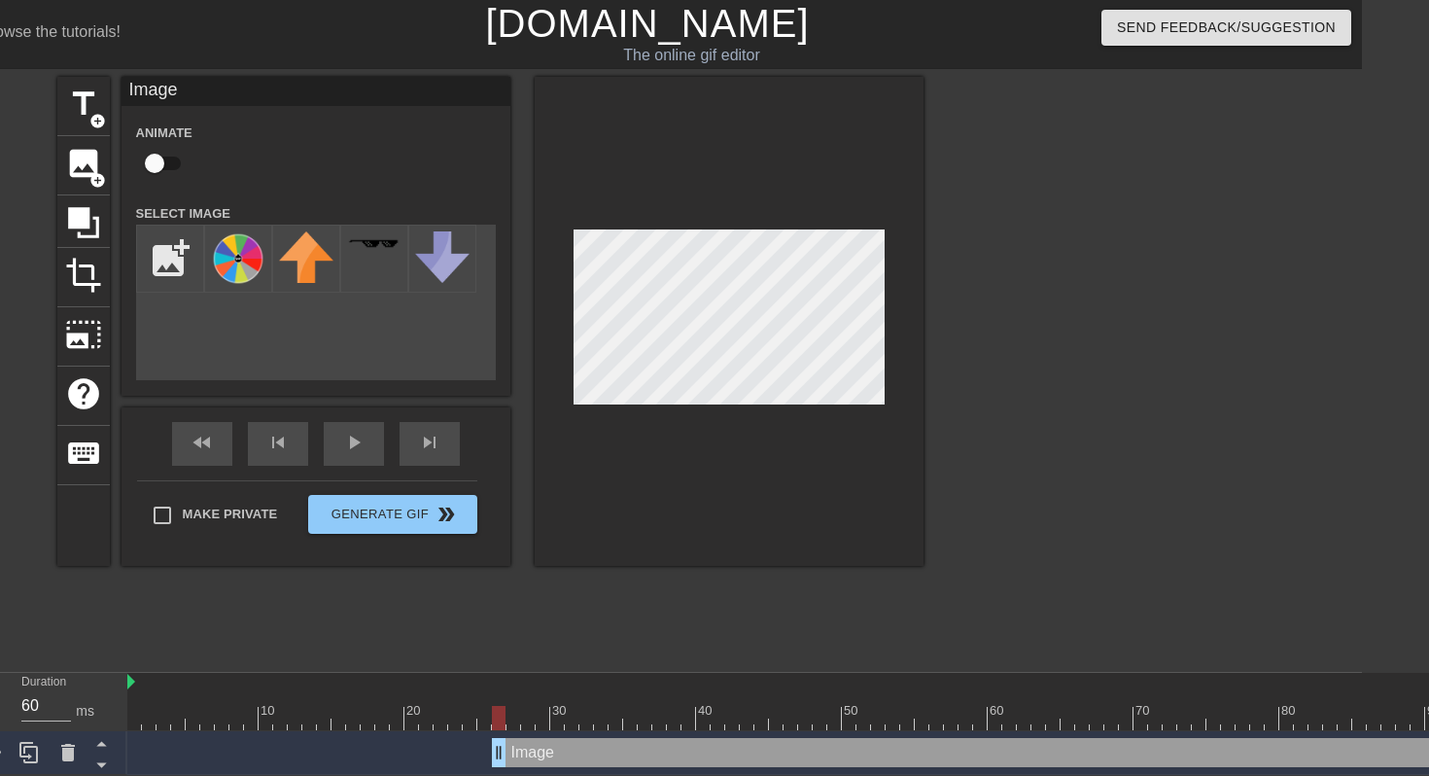
scroll to position [0, 126]
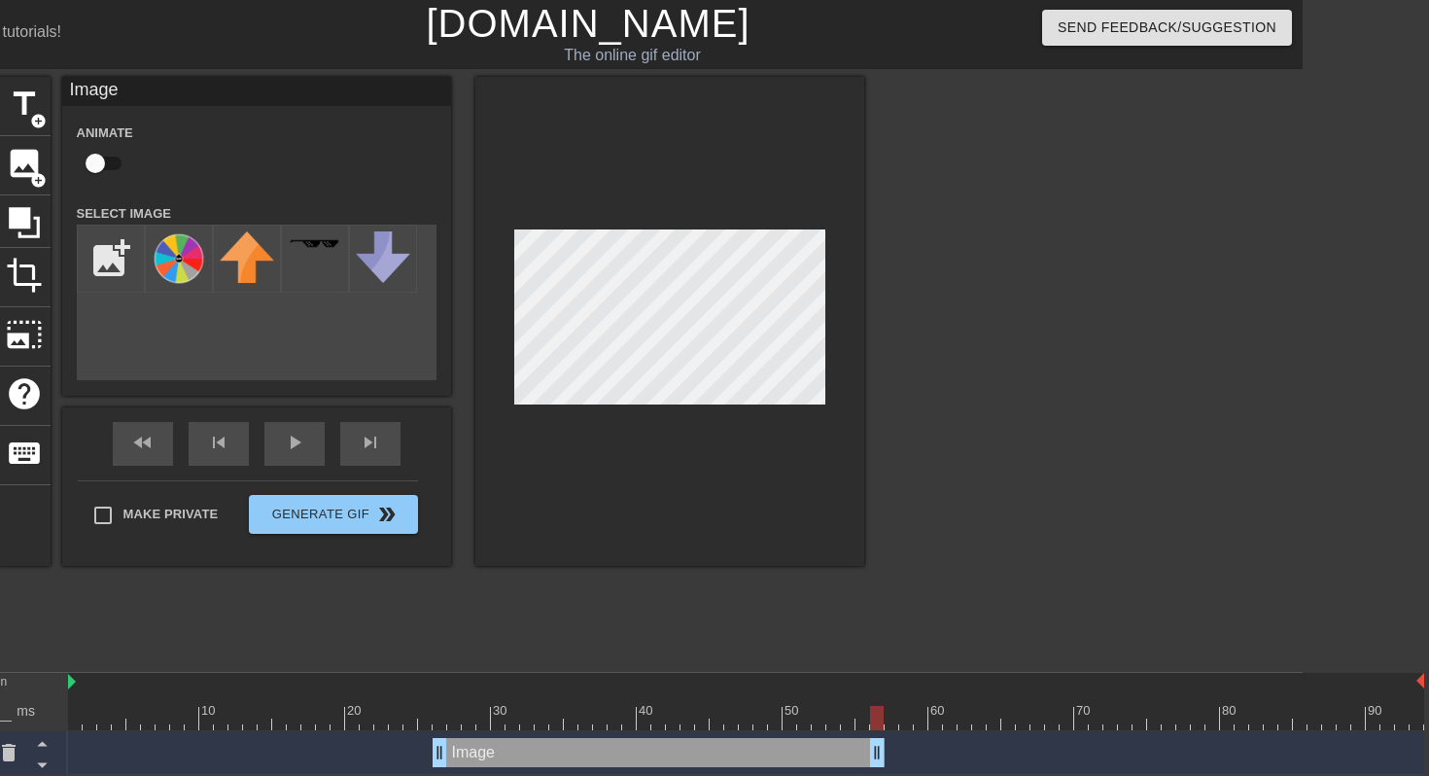
drag, startPoint x: 1419, startPoint y: 745, endPoint x: 880, endPoint y: 756, distance: 538.8
click at [939, 607] on div at bounding box center [1034, 368] width 292 height 583
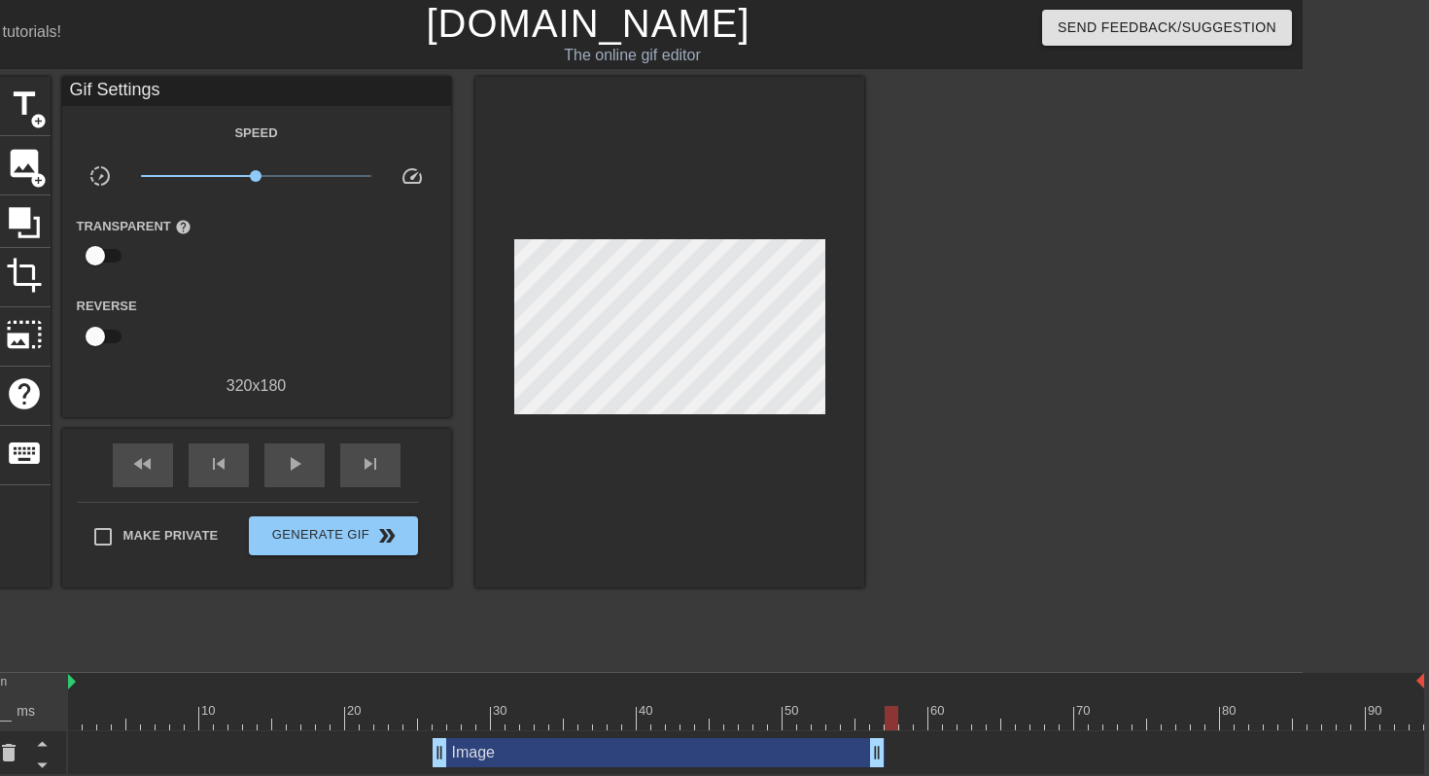
click at [888, 717] on div at bounding box center [892, 718] width 14 height 24
click at [25, 171] on span "image" at bounding box center [24, 163] width 37 height 37
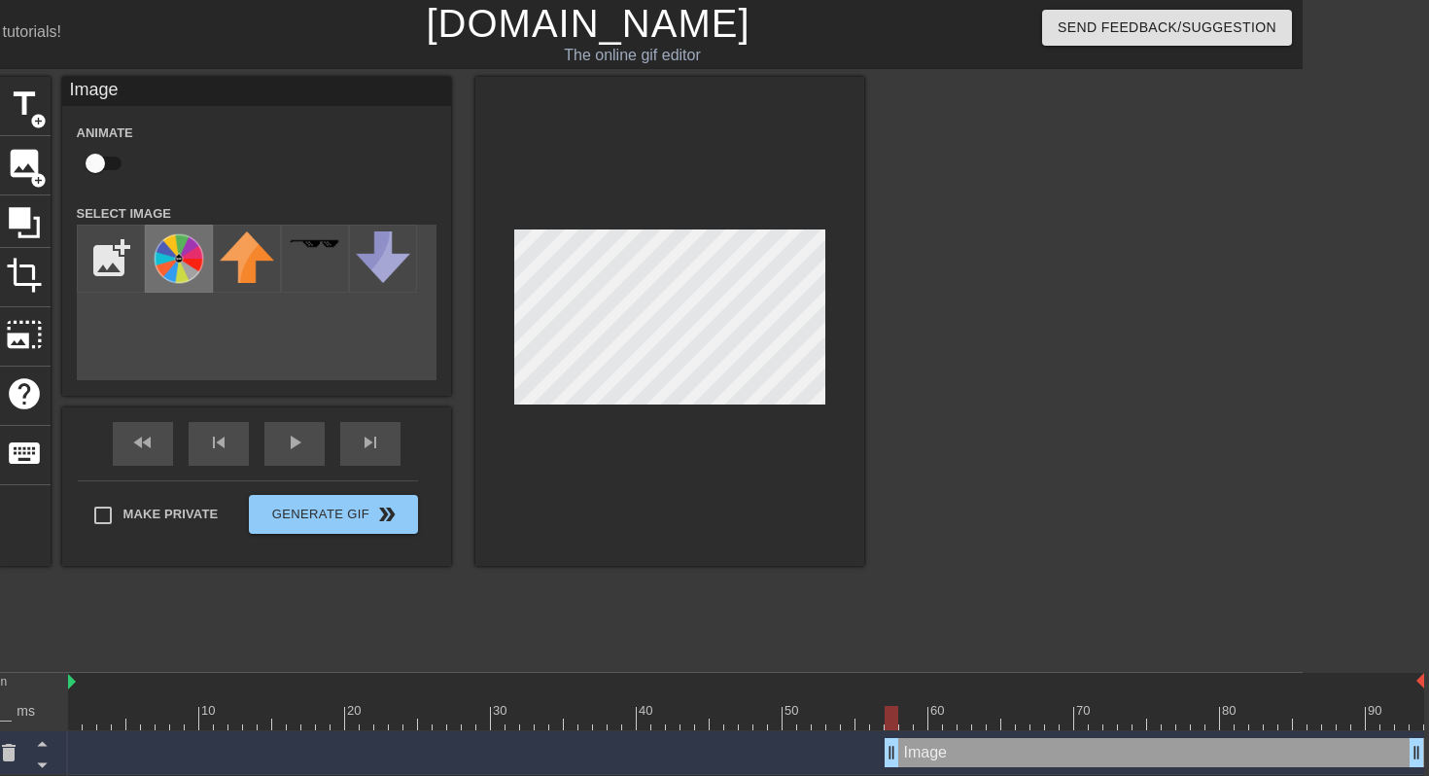
click at [177, 260] on img at bounding box center [179, 258] width 54 height 54
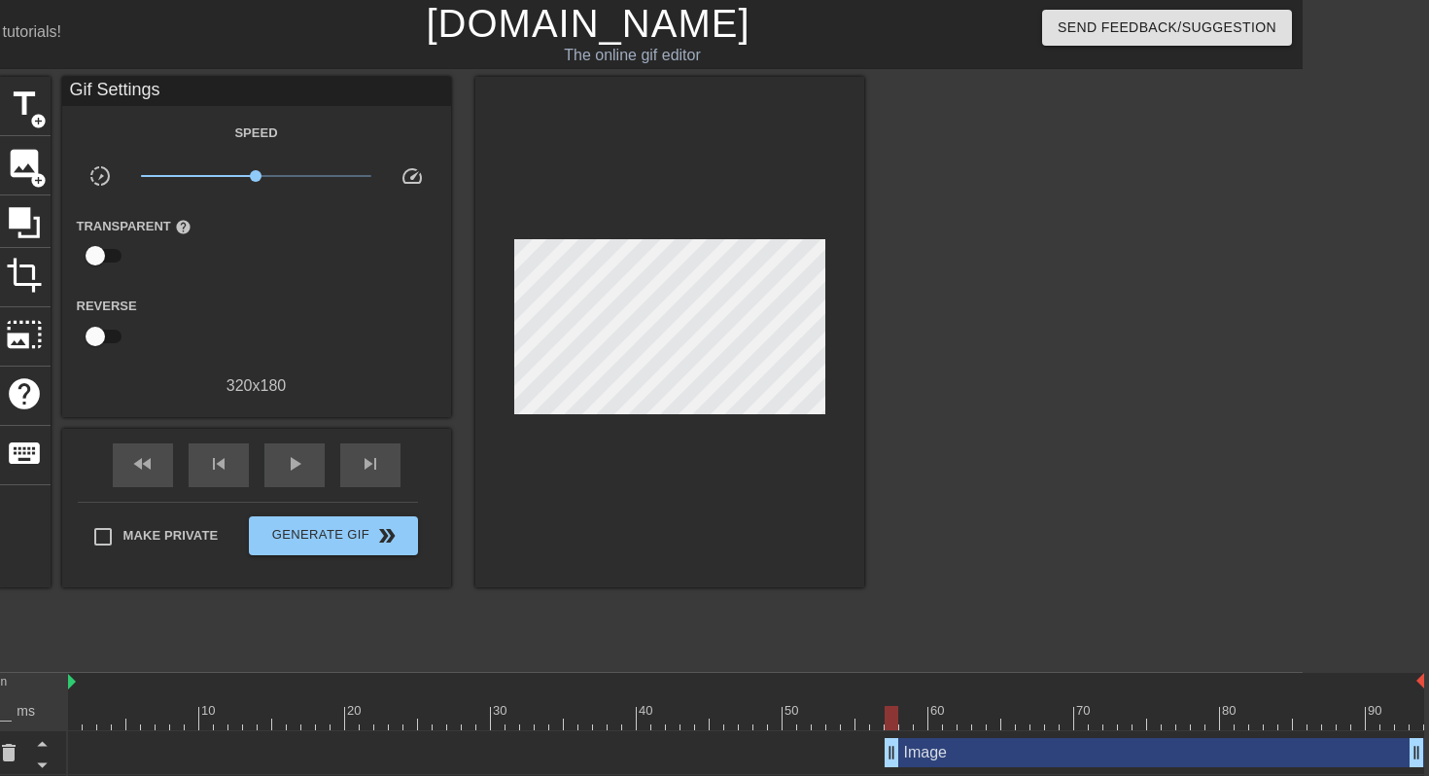
click at [579, 563] on div at bounding box center [670, 332] width 389 height 511
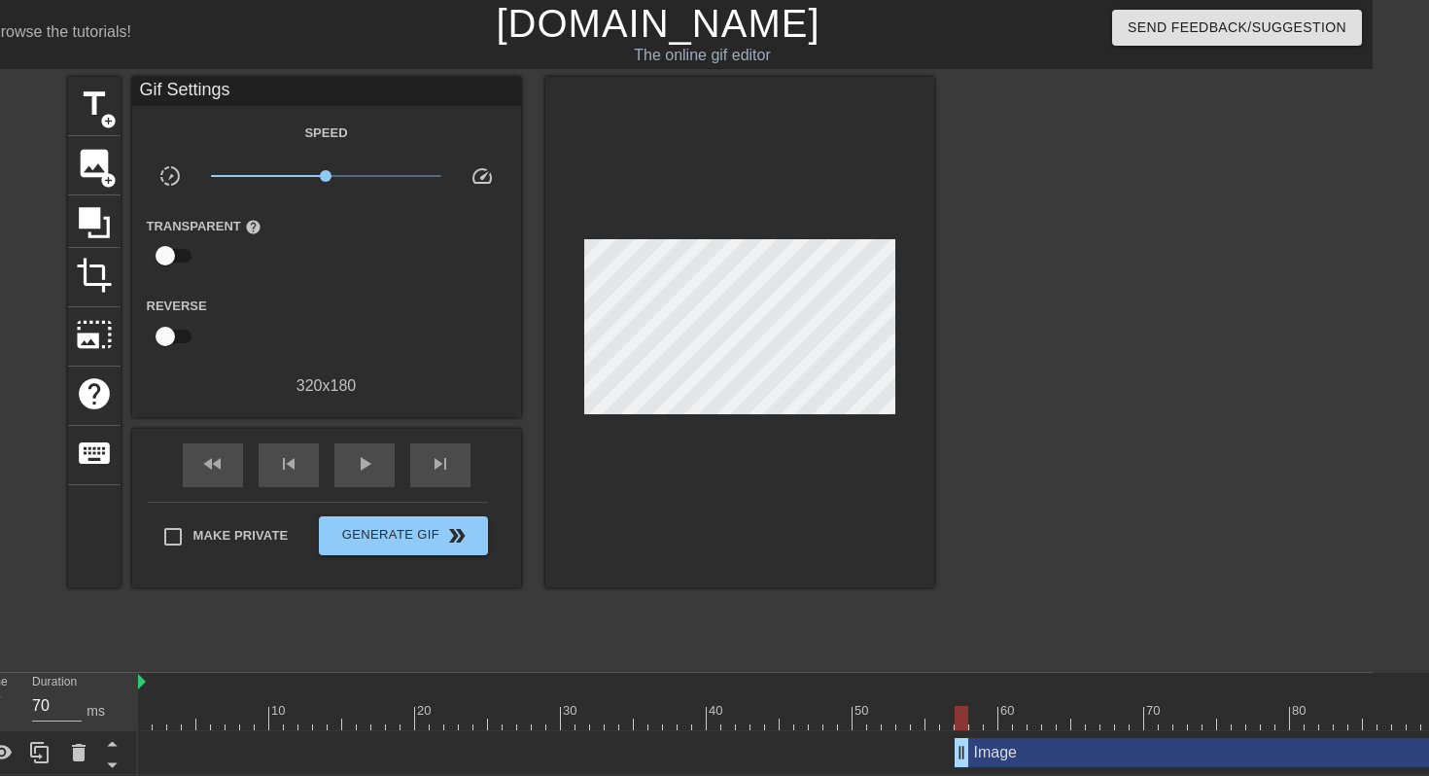
scroll to position [0, 67]
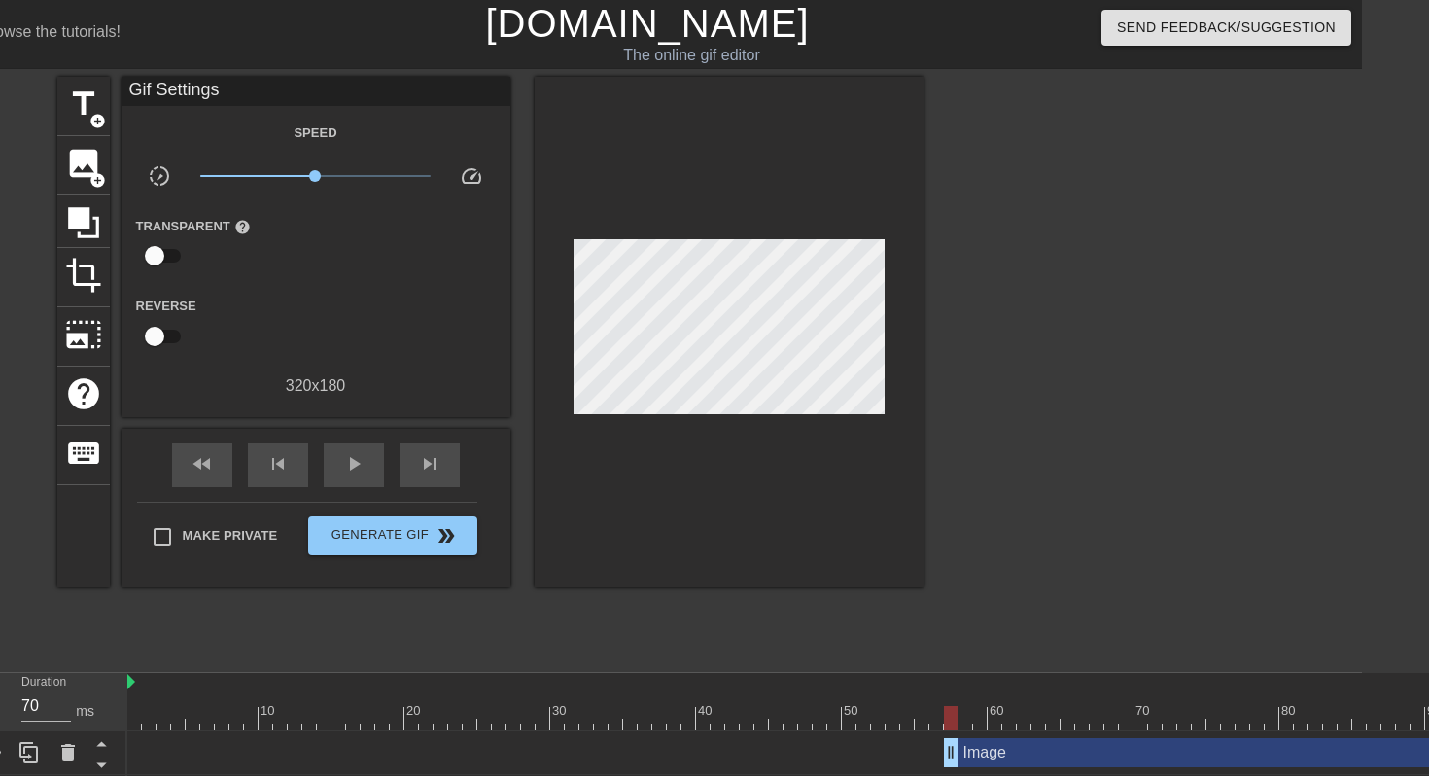
click at [1016, 759] on div "Image drag_handle drag_handle" at bounding box center [1214, 752] width 540 height 29
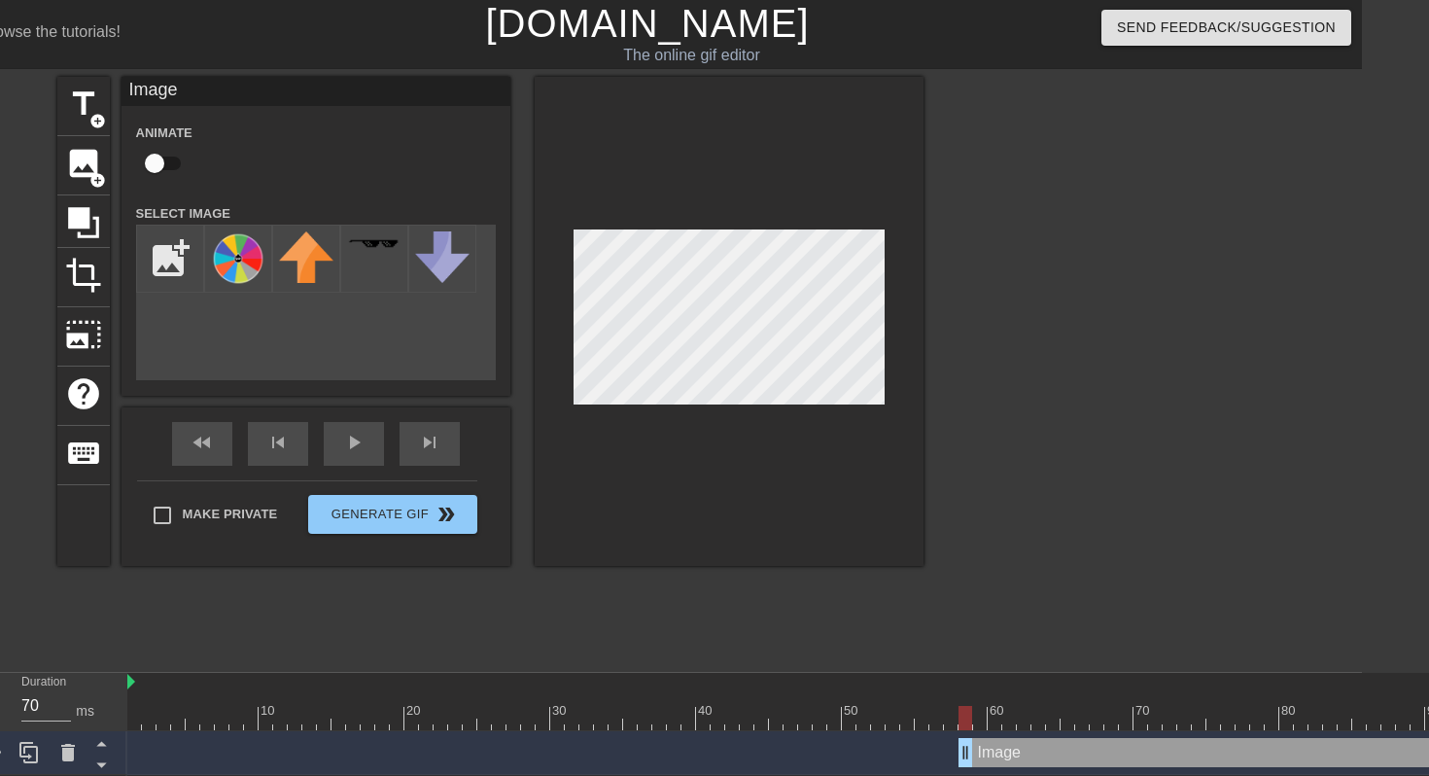
drag, startPoint x: 942, startPoint y: 756, endPoint x: 965, endPoint y: 756, distance: 22.4
click at [31, 739] on div at bounding box center [29, 752] width 39 height 43
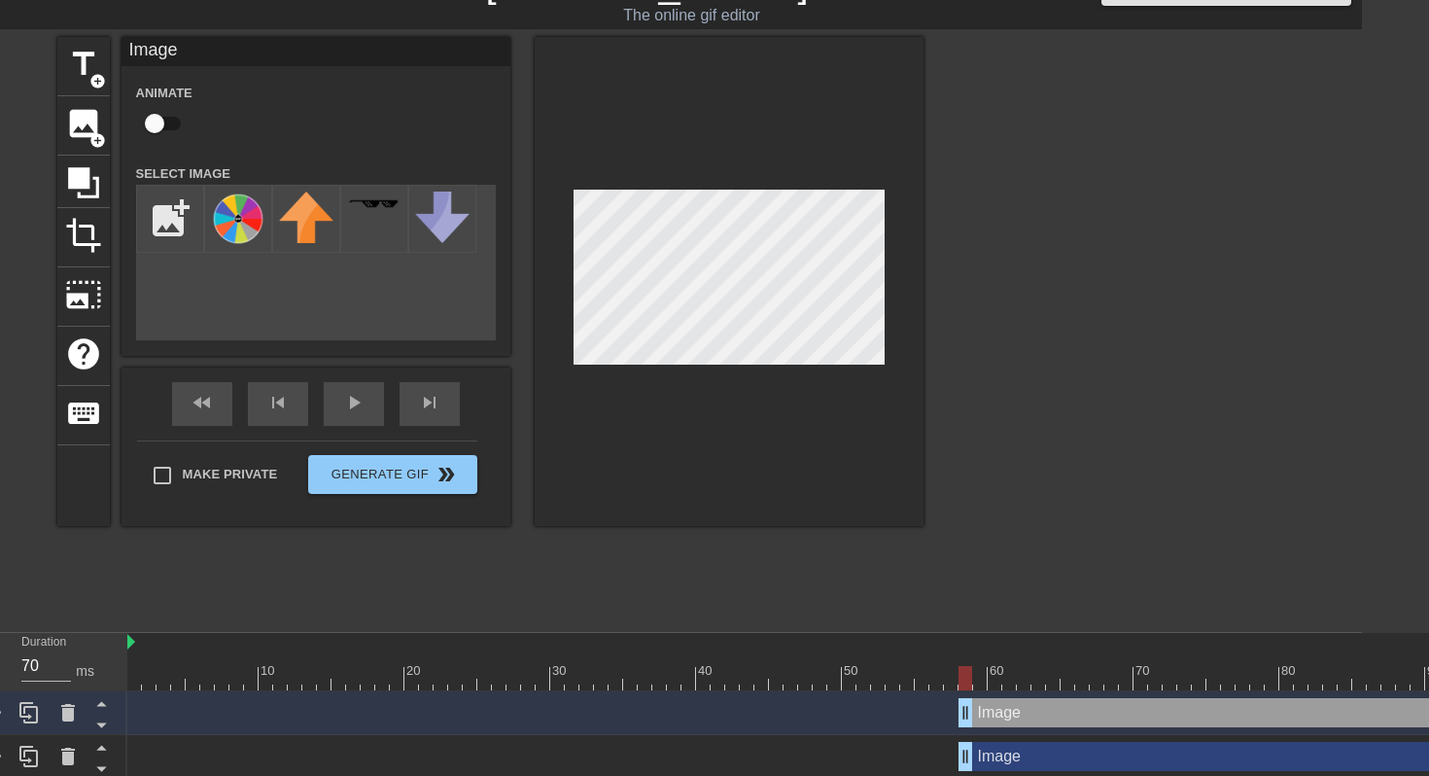
scroll to position [89, 67]
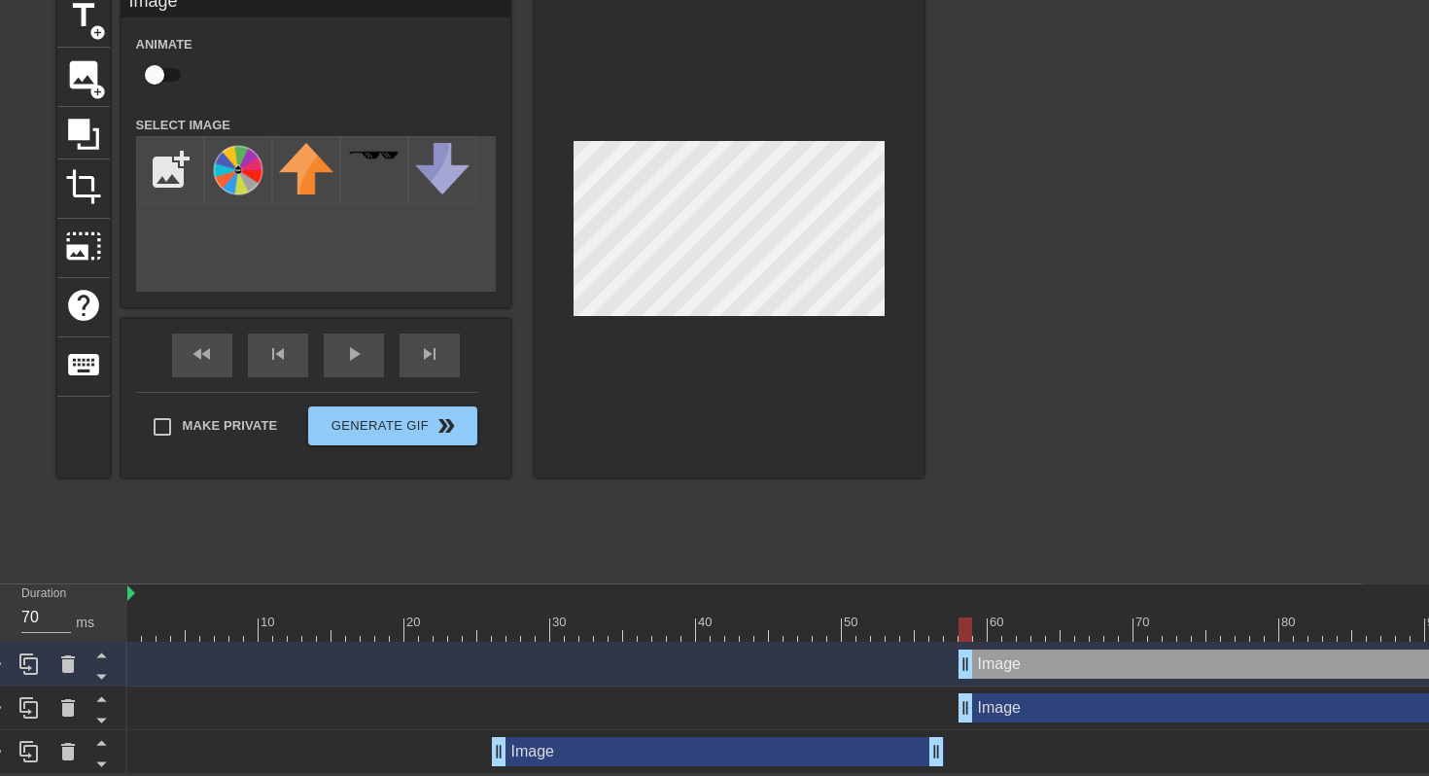
click at [1023, 703] on div "Image drag_handle drag_handle" at bounding box center [1221, 707] width 525 height 29
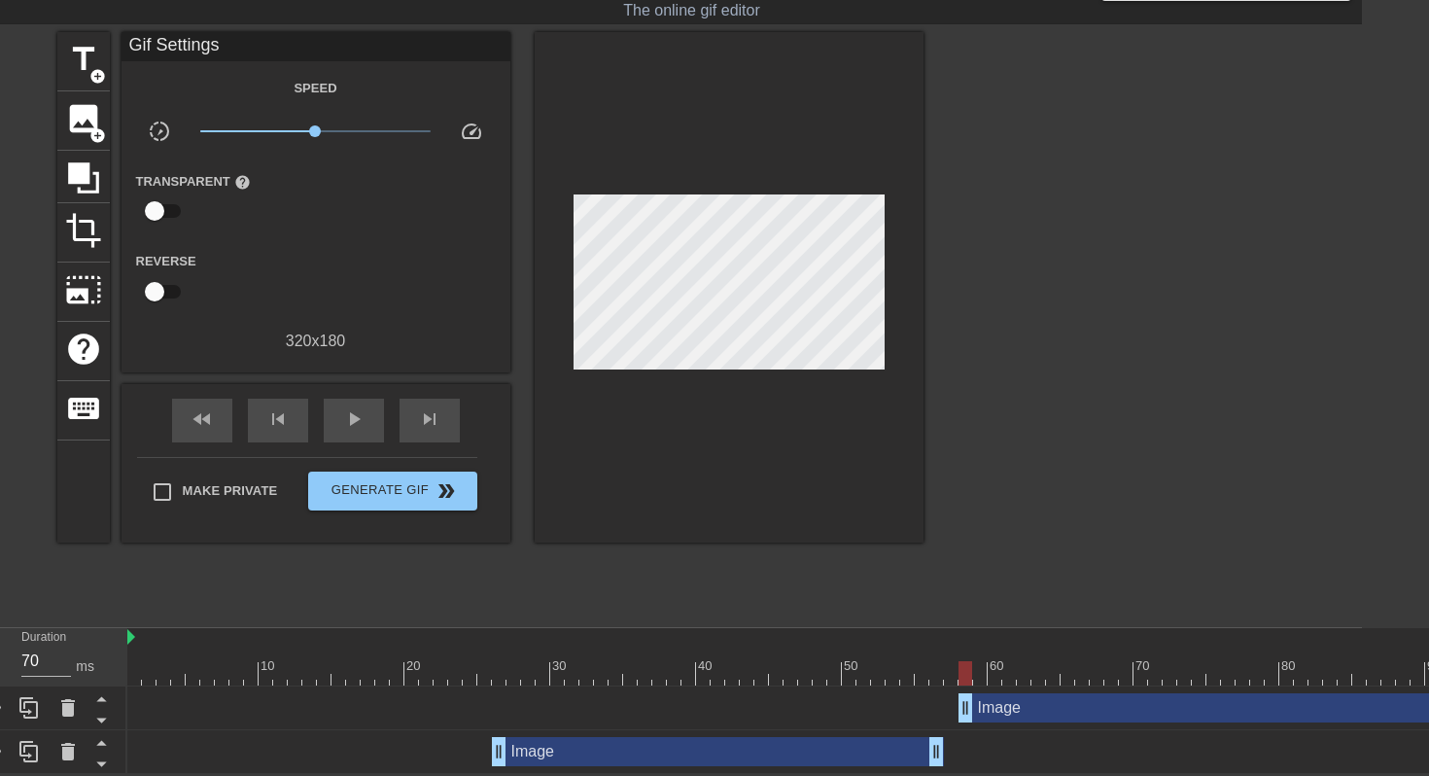
scroll to position [46, 67]
click at [1019, 703] on div "Image drag_handle drag_handle" at bounding box center [1221, 707] width 525 height 29
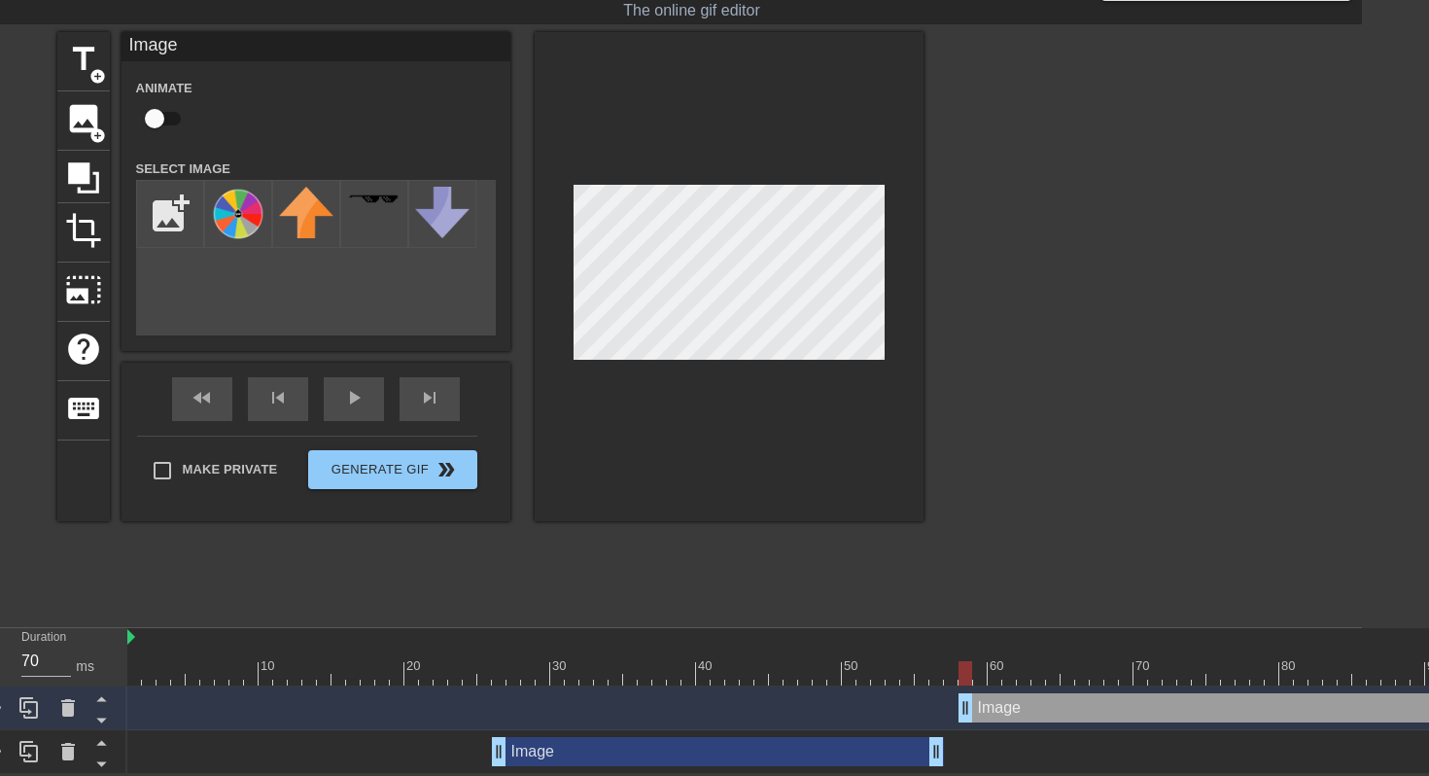
click at [1085, 252] on div at bounding box center [1093, 323] width 292 height 583
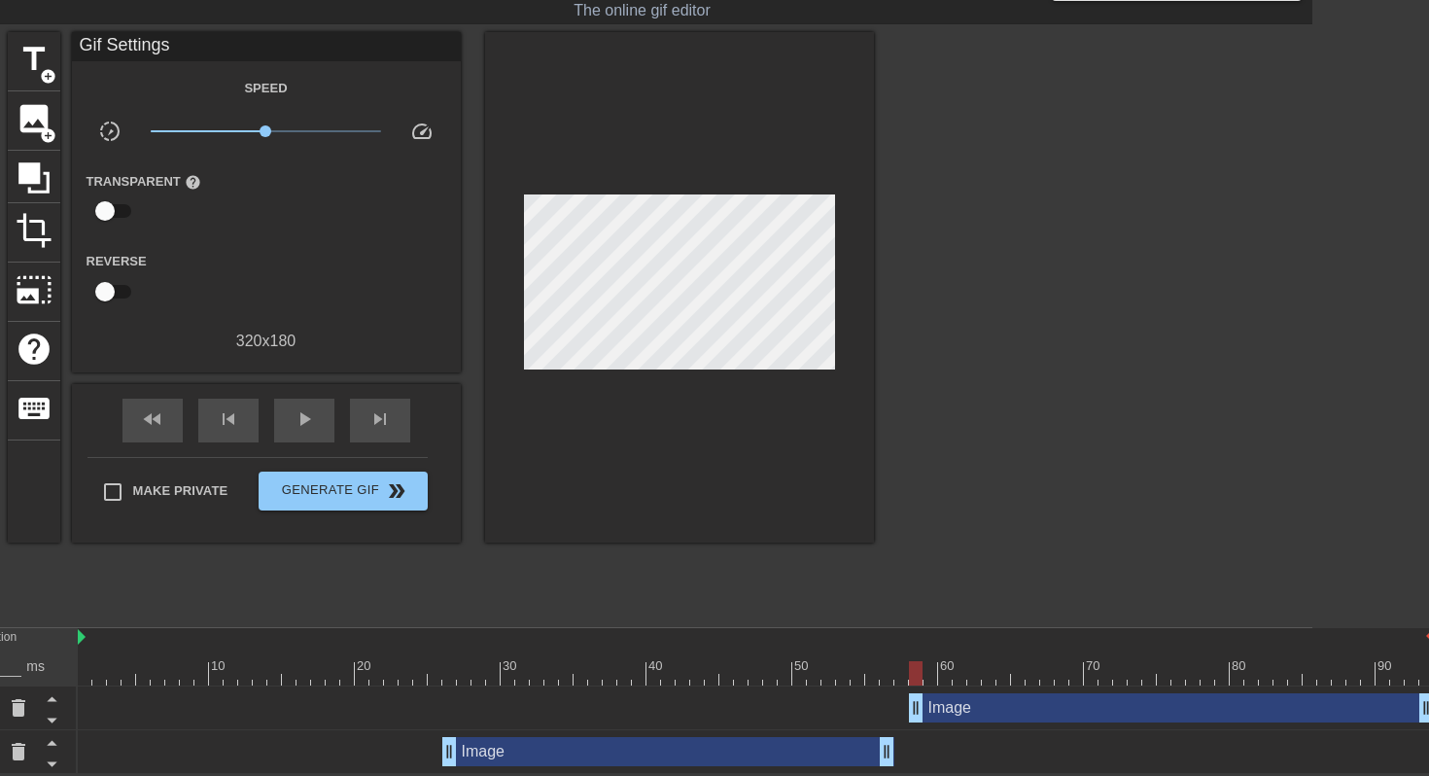
scroll to position [46, 126]
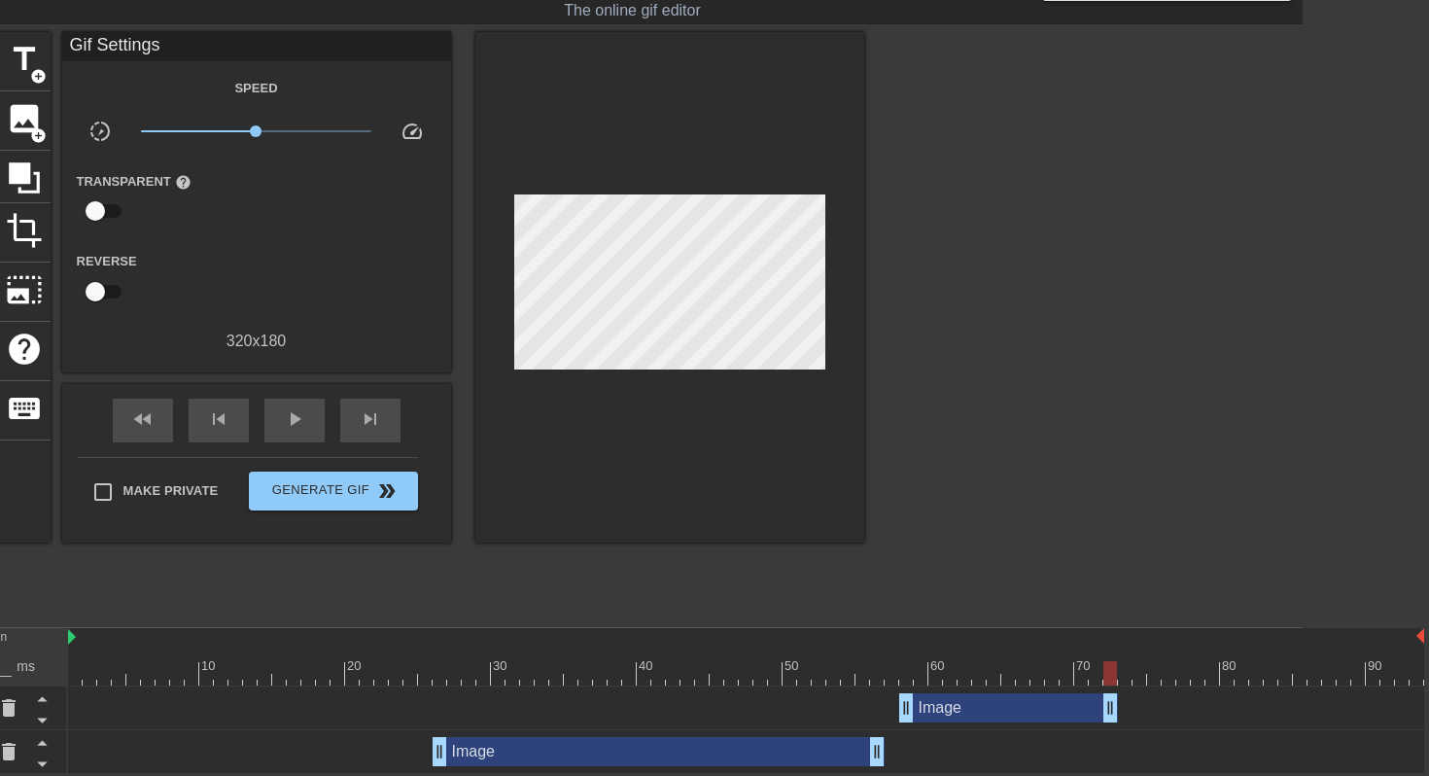
drag, startPoint x: 1417, startPoint y: 708, endPoint x: 1106, endPoint y: 703, distance: 311.2
click at [1111, 593] on div at bounding box center [1034, 323] width 292 height 583
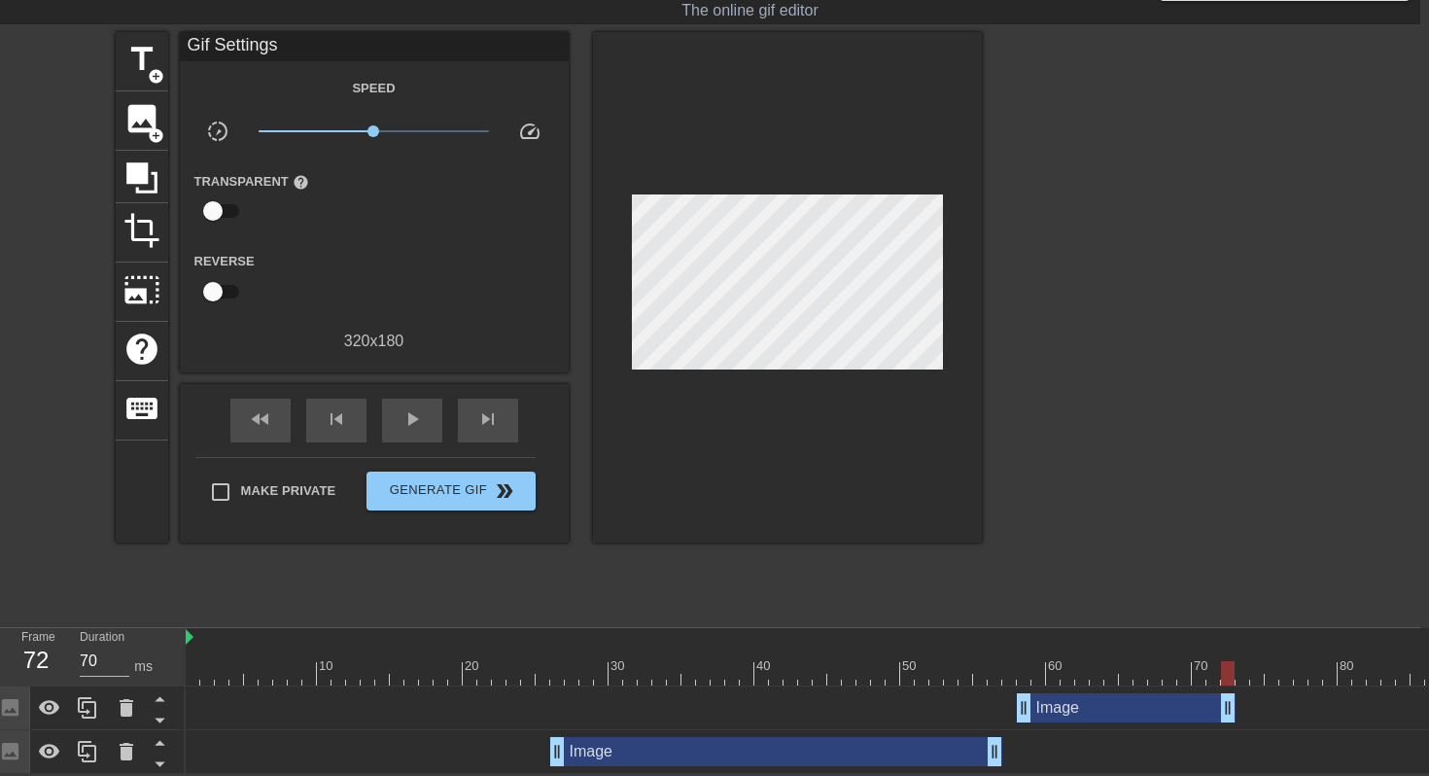
scroll to position [46, 0]
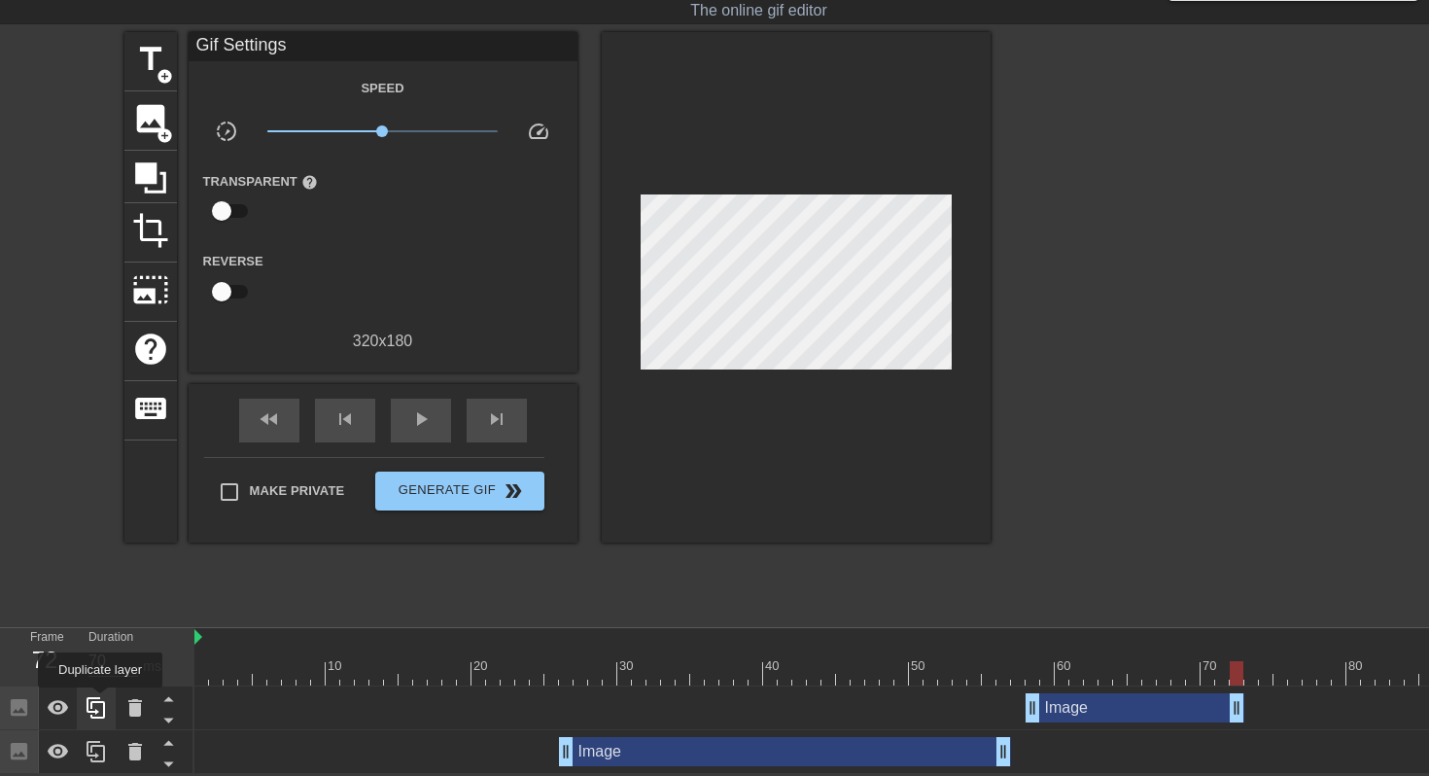
click at [102, 701] on icon at bounding box center [96, 707] width 18 height 21
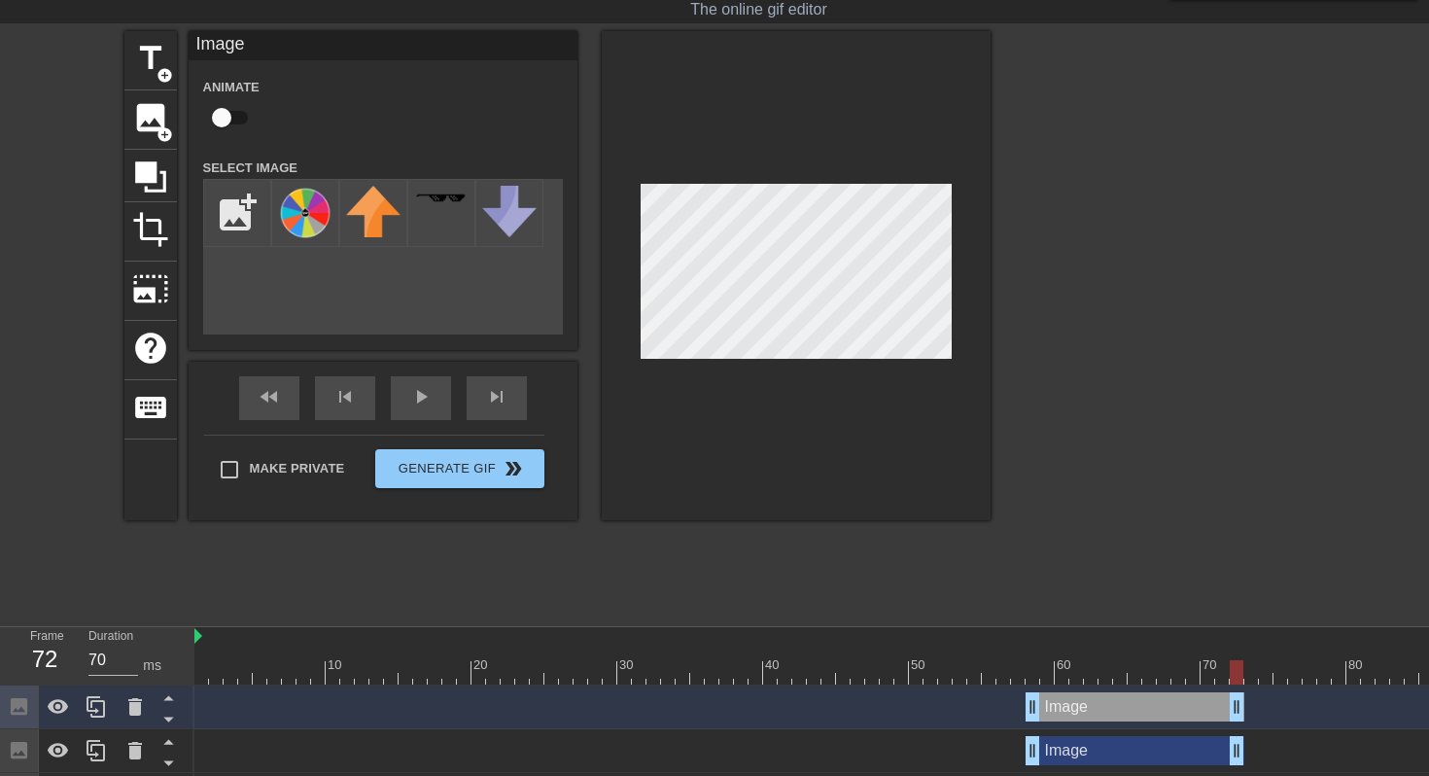
scroll to position [89, 0]
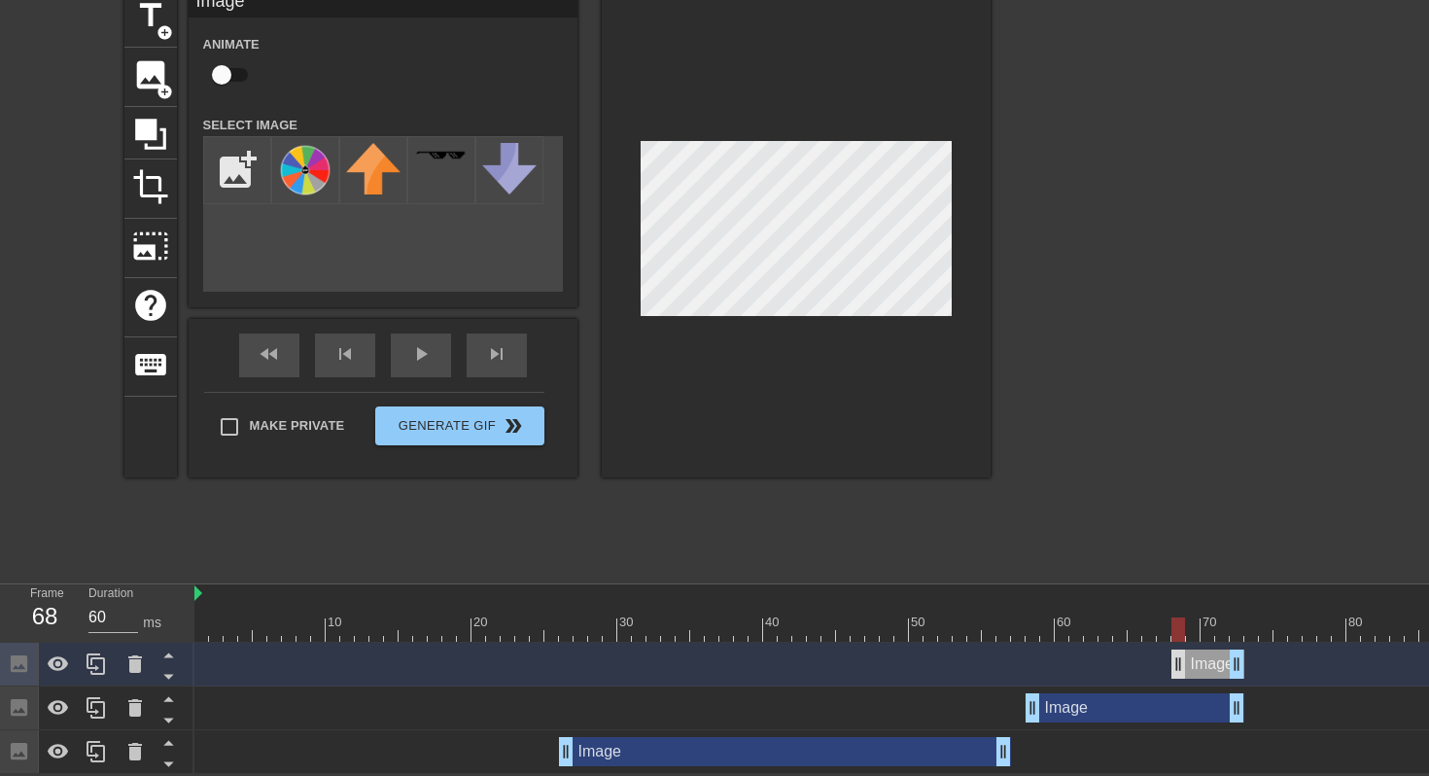
drag, startPoint x: 1034, startPoint y: 664, endPoint x: 1175, endPoint y: 663, distance: 141.0
drag, startPoint x: 1182, startPoint y: 669, endPoint x: 1198, endPoint y: 668, distance: 15.6
drag, startPoint x: 1238, startPoint y: 664, endPoint x: 1275, endPoint y: 661, distance: 37.1
drag, startPoint x: 1219, startPoint y: 661, endPoint x: 1273, endPoint y: 656, distance: 53.7
click at [1273, 656] on div "Image drag_handle drag_handle" at bounding box center [1296, 664] width 102 height 29
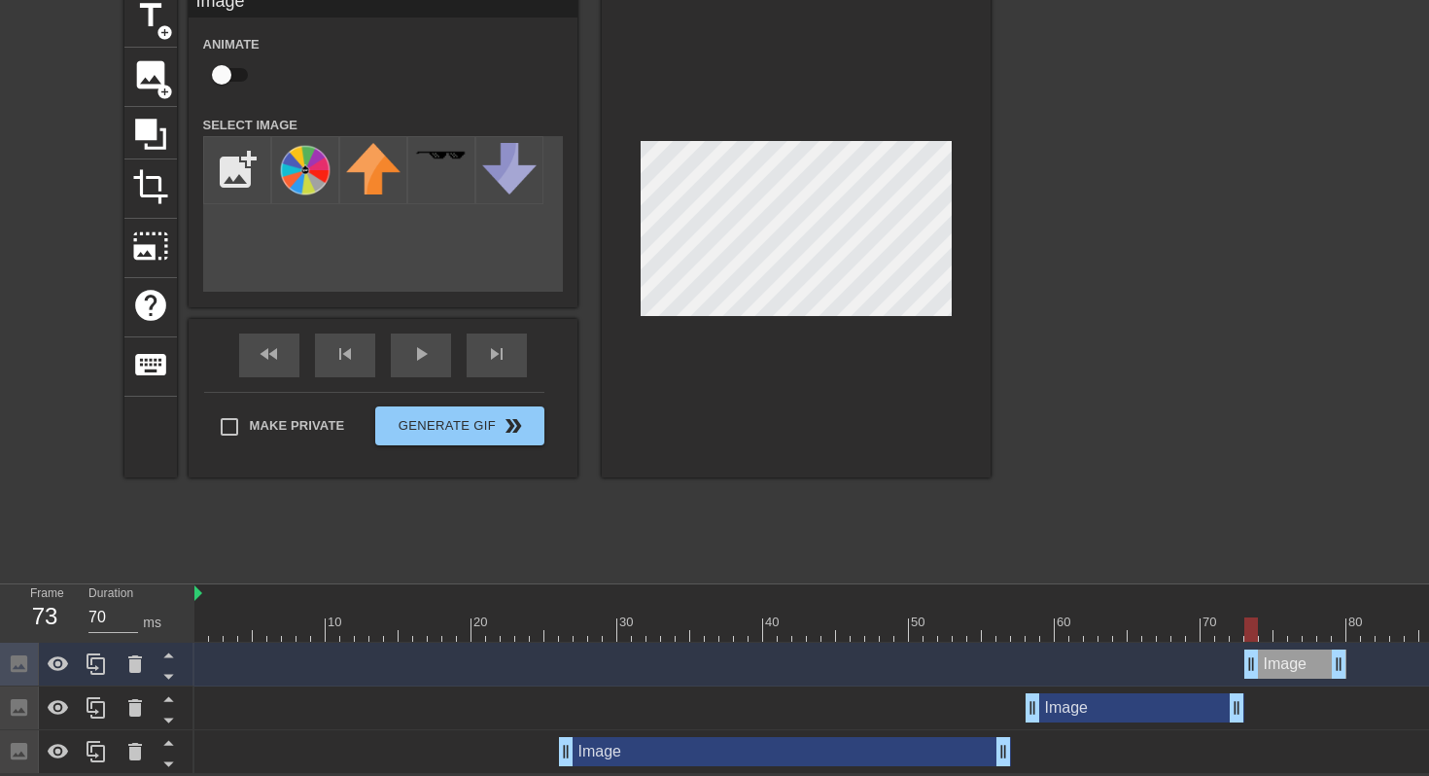
click at [1064, 362] on div at bounding box center [1160, 279] width 292 height 583
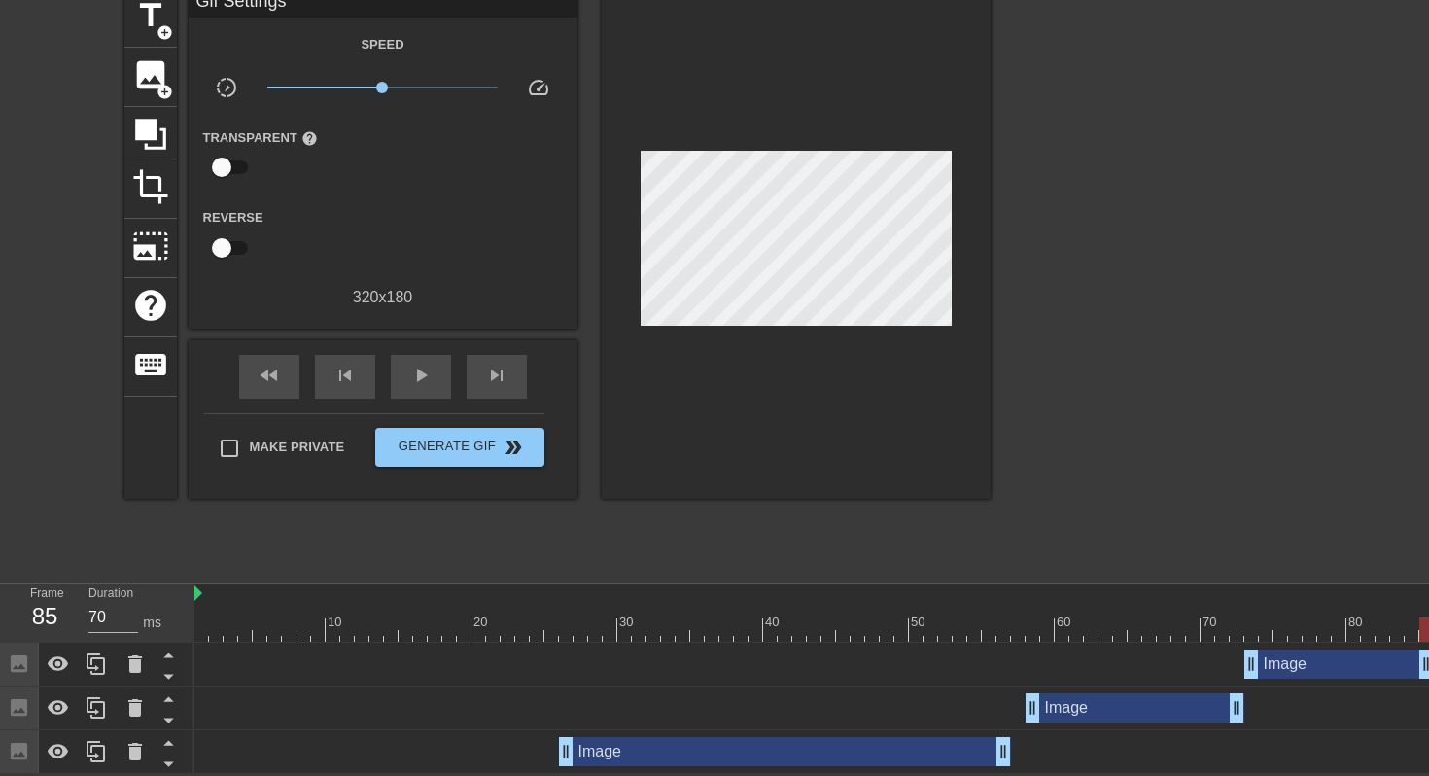
drag, startPoint x: 1341, startPoint y: 668, endPoint x: 1428, endPoint y: 659, distance: 88.0
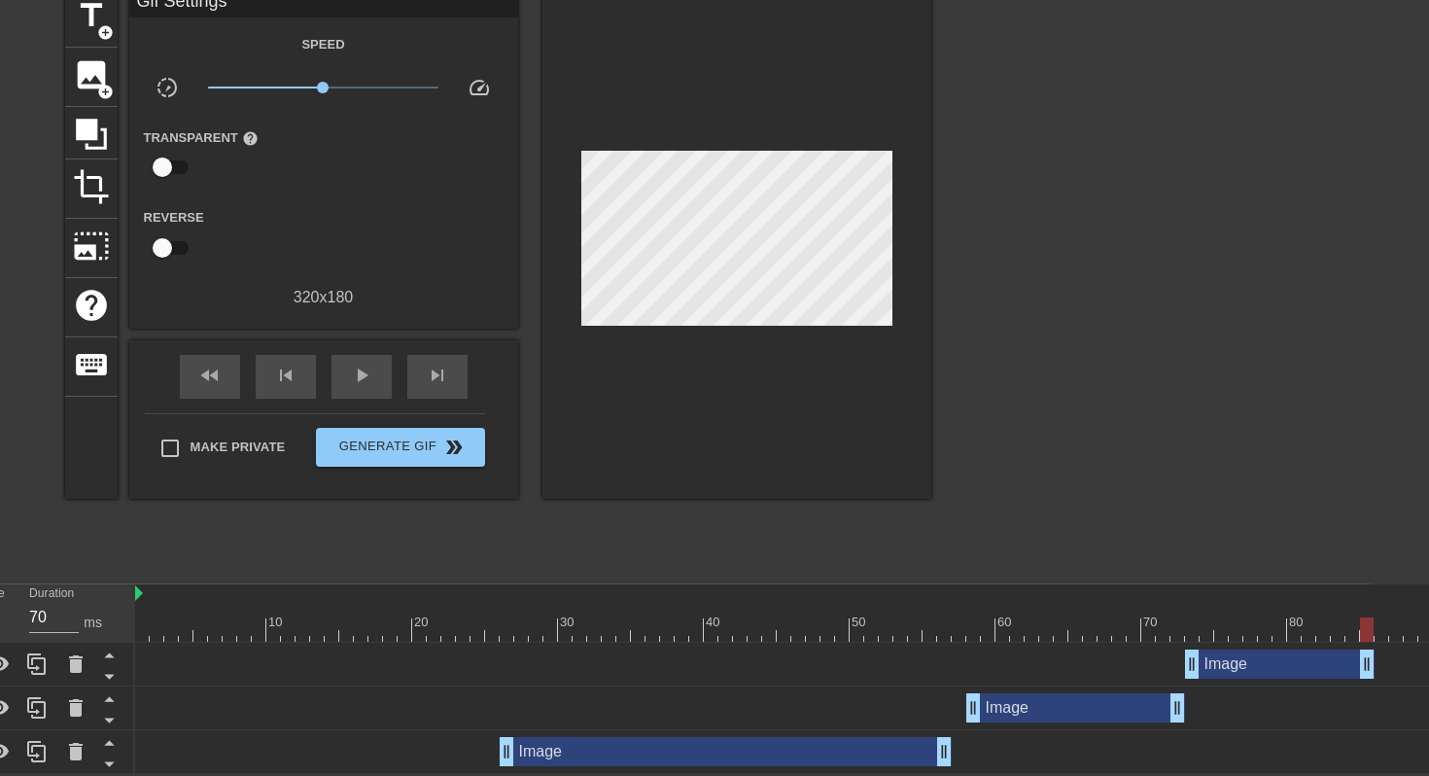
scroll to position [89, 126]
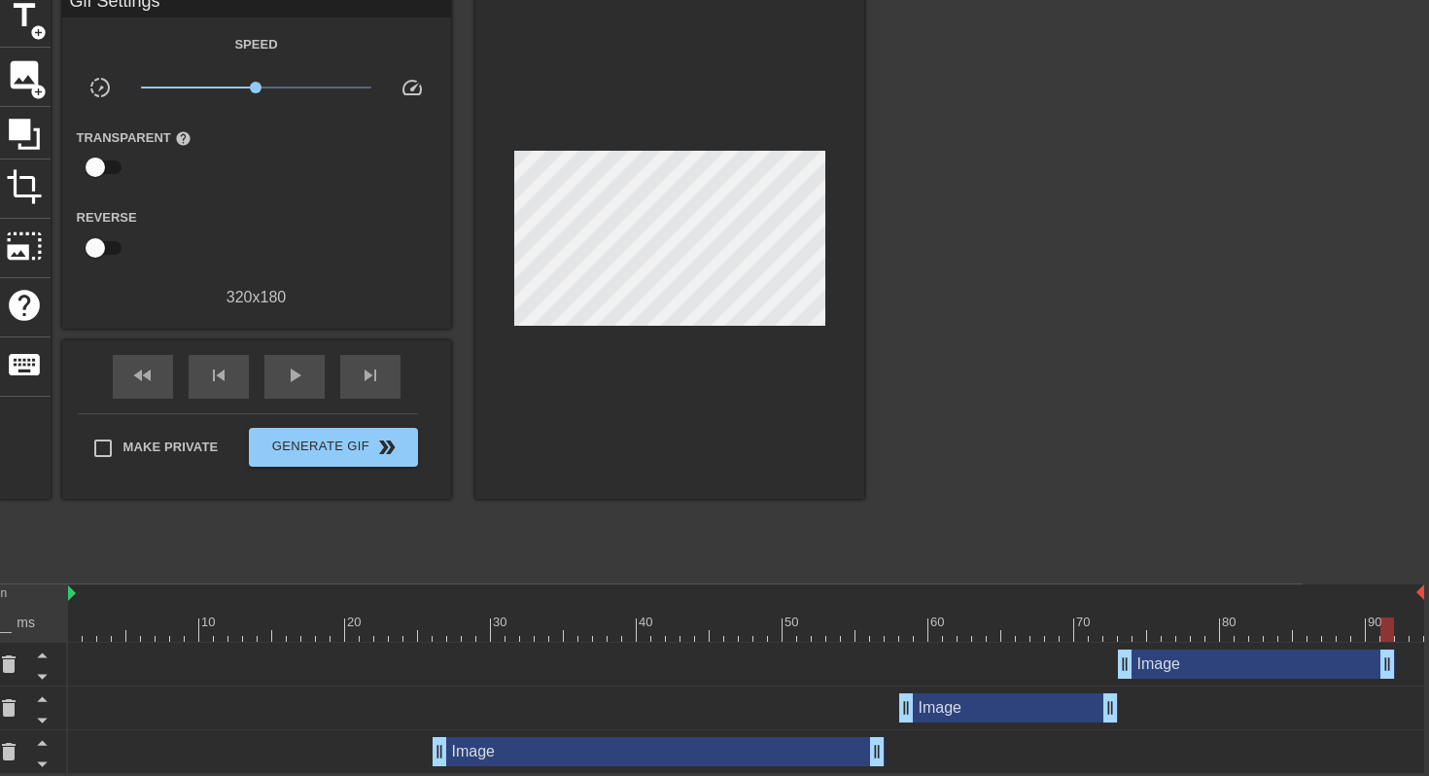
type input "60"
drag, startPoint x: 1303, startPoint y: 662, endPoint x: 1428, endPoint y: 656, distance: 125.6
click at [1303, 656] on html "menu_book Browse the tutorials! [DOMAIN_NAME] The online gif editor Send Feedba…" at bounding box center [588, 343] width 1429 height 863
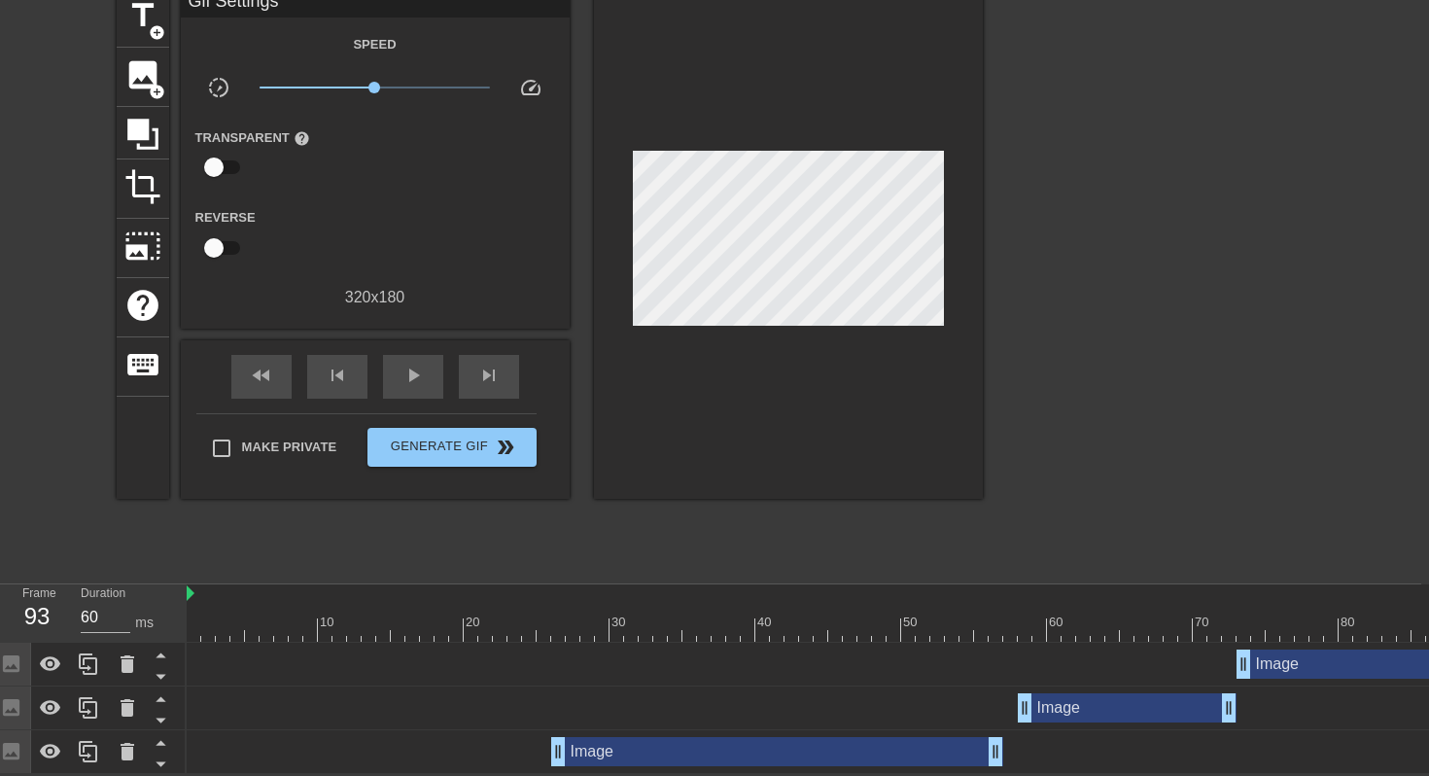
scroll to position [89, 0]
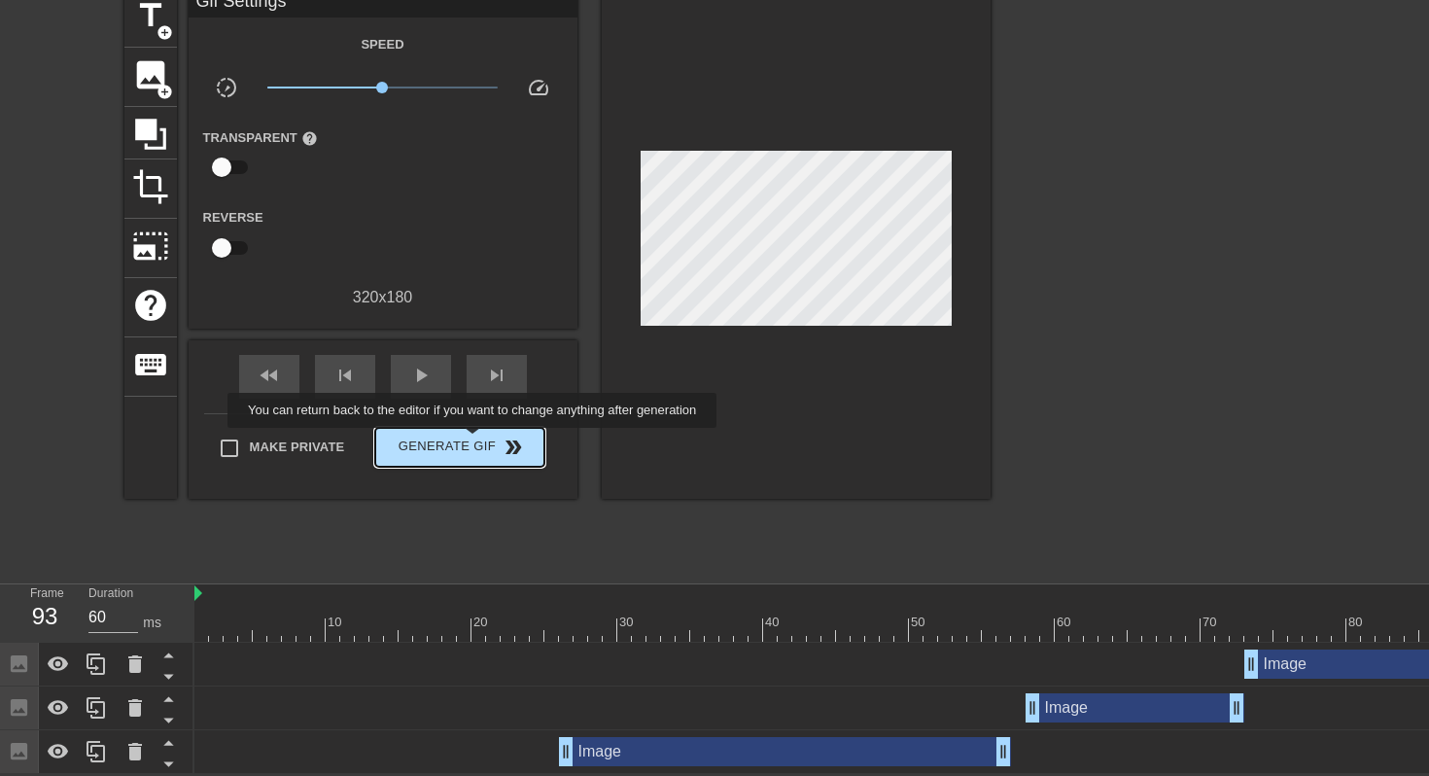
click at [485, 441] on span "Generate Gif double_arrow" at bounding box center [459, 447] width 153 height 23
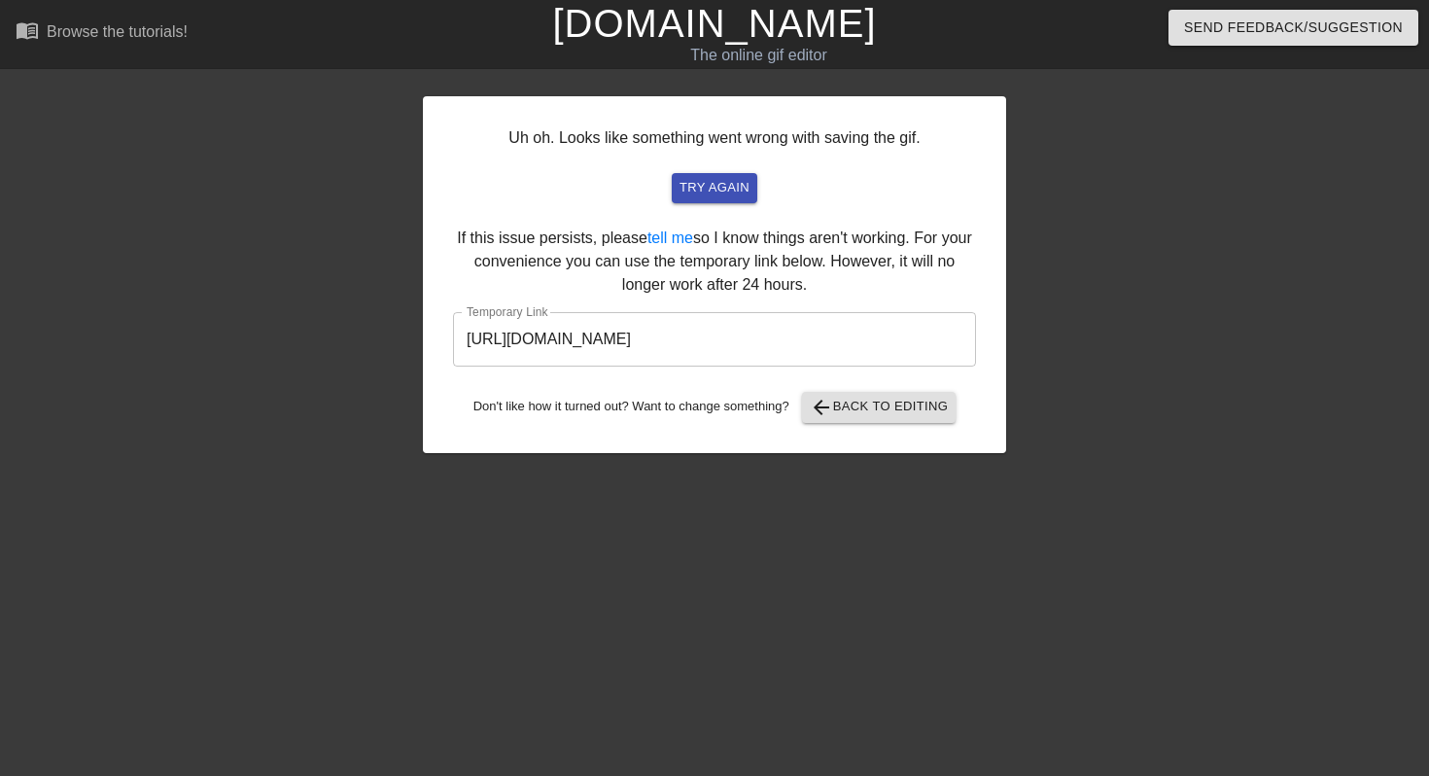
click at [710, 344] on input "[URL][DOMAIN_NAME]" at bounding box center [714, 339] width 523 height 54
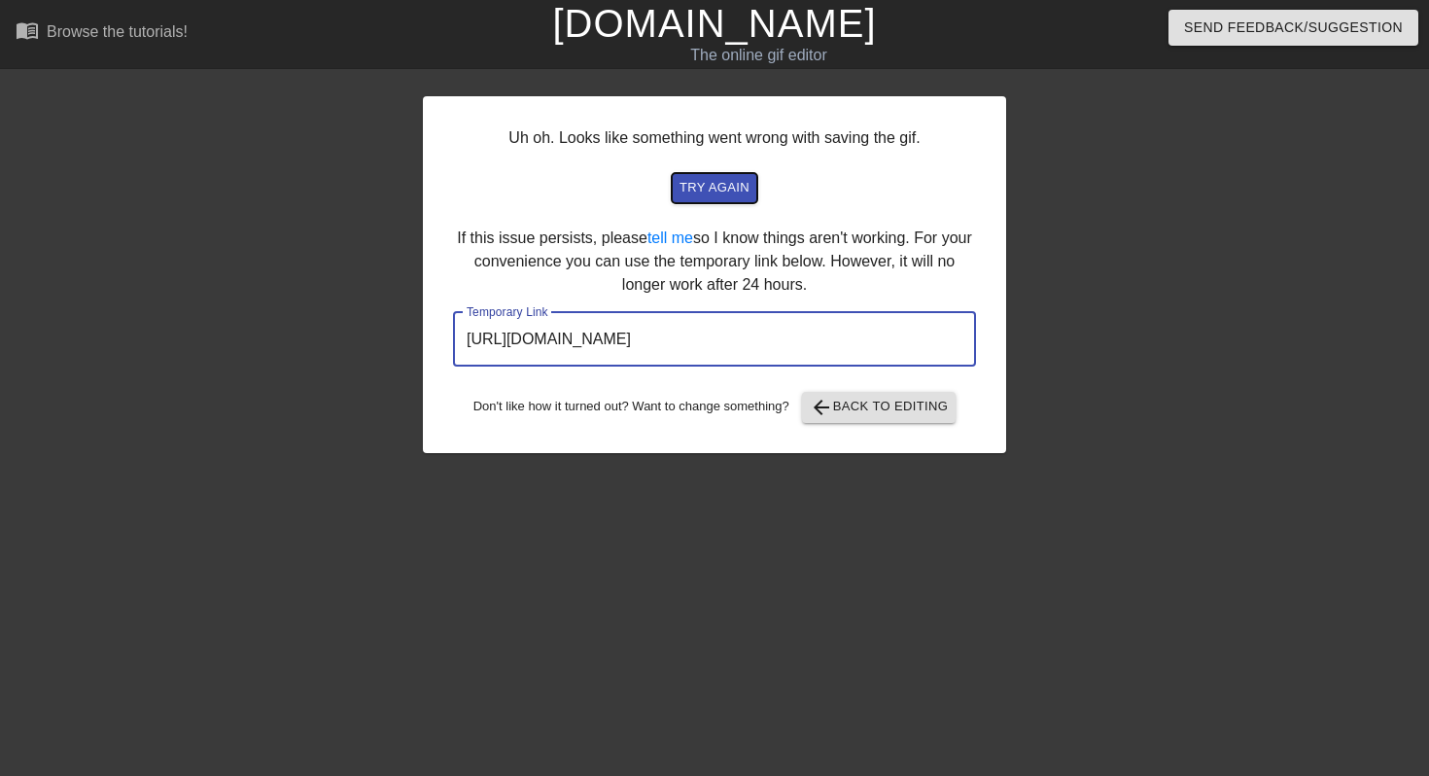
click at [737, 193] on span "try again" at bounding box center [715, 188] width 70 height 22
